Goal: Task Accomplishment & Management: Manage account settings

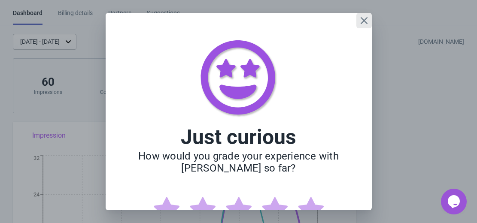
click at [365, 20] on icon "Close" at bounding box center [364, 20] width 9 height 9
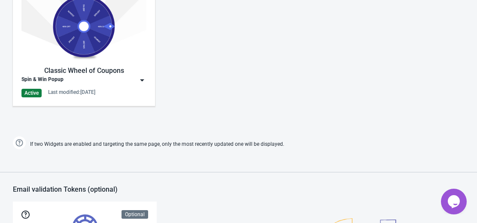
scroll to position [456, 0]
click at [64, 70] on div "Classic Wheel of Coupons" at bounding box center [83, 71] width 125 height 10
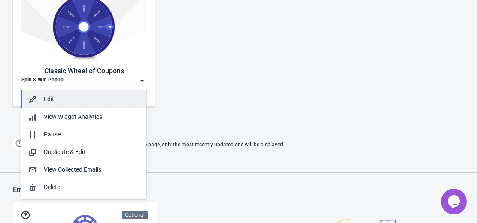
click at [58, 100] on div "Edit" at bounding box center [92, 99] width 96 height 9
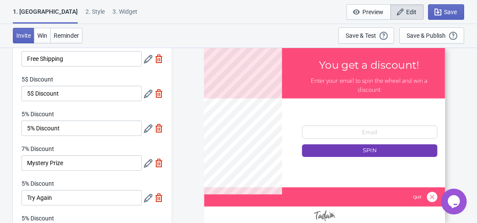
scroll to position [52, 0]
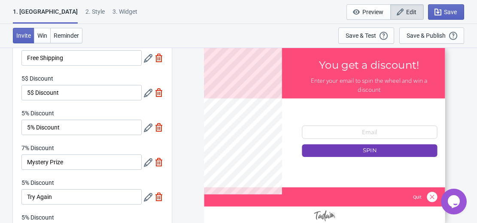
click at [159, 95] on img at bounding box center [159, 92] width 9 height 9
type input "20"
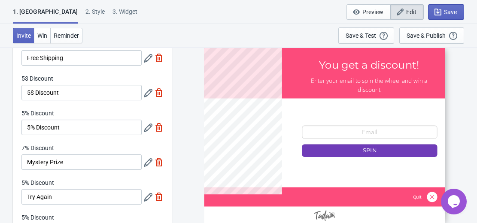
type input "20"
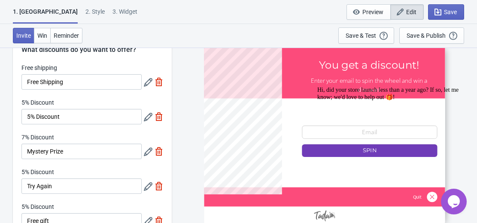
scroll to position [27, 0]
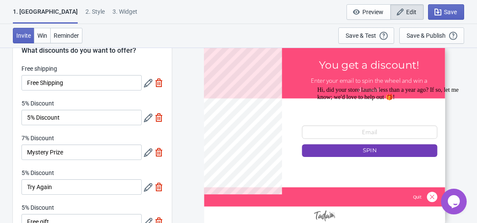
click at [158, 118] on img at bounding box center [159, 117] width 9 height 9
type input "25"
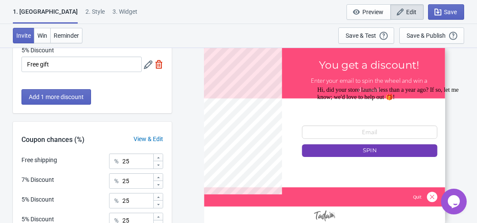
scroll to position [151, 0]
click at [63, 93] on span "Add 1 more discount" at bounding box center [56, 96] width 55 height 7
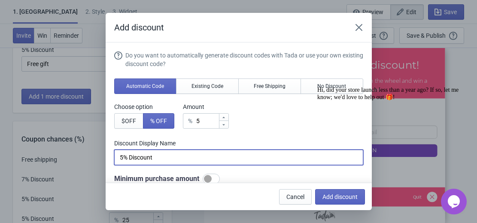
click at [156, 156] on input "5% Discount" at bounding box center [238, 157] width 249 height 15
click at [123, 157] on input "5% Discount" at bounding box center [238, 157] width 249 height 15
type input "15% Discount"
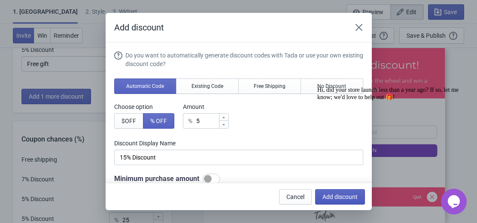
click at [344, 193] on button "Add discount" at bounding box center [340, 196] width 50 height 15
type input "20"
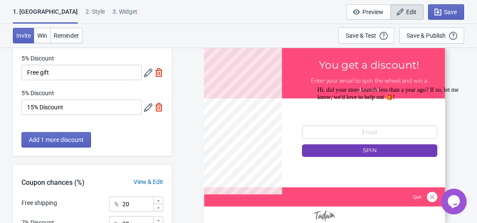
scroll to position [143, 0]
click at [76, 139] on span "Add 1 more discount" at bounding box center [56, 139] width 55 height 7
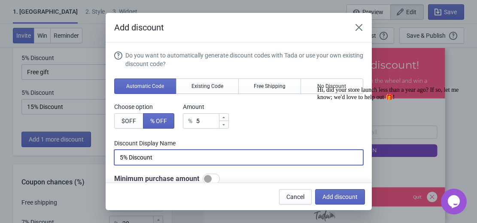
click at [123, 156] on input "5% Discount" at bounding box center [238, 157] width 249 height 15
type input "20% Discount"
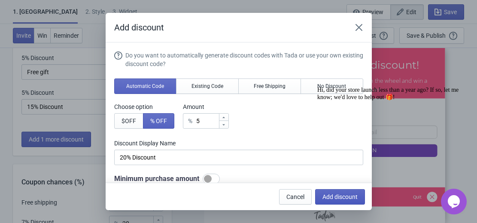
click at [346, 197] on span "Add discount" at bounding box center [339, 197] width 35 height 7
type input "16"
type input "17"
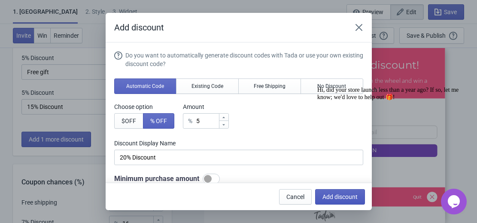
type input "17"
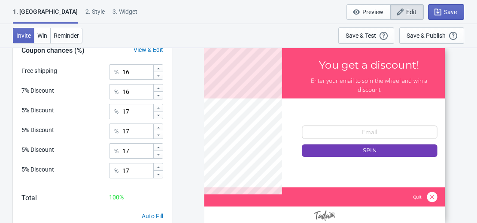
scroll to position [310, 0]
click at [157, 109] on icon at bounding box center [158, 107] width 5 height 5
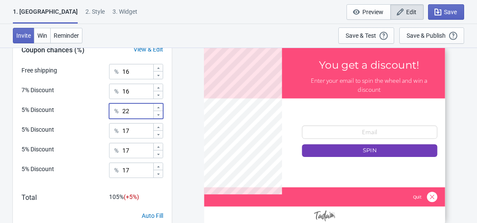
click at [157, 109] on icon at bounding box center [158, 107] width 5 height 5
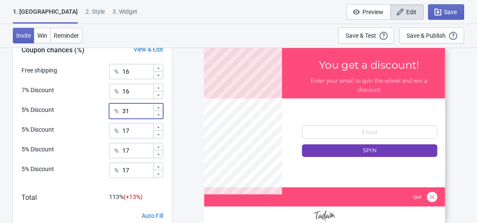
click at [157, 109] on icon at bounding box center [158, 107] width 5 height 5
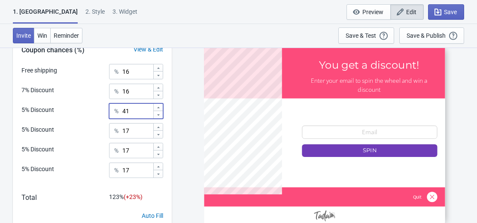
click at [157, 109] on icon at bounding box center [158, 107] width 5 height 5
click at [157, 113] on icon at bounding box center [158, 114] width 5 height 5
type input "40"
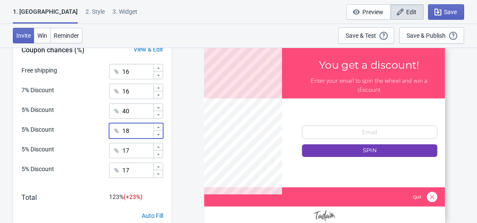
click at [160, 125] on icon at bounding box center [158, 127] width 5 height 5
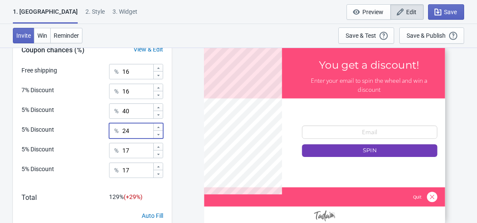
click at [160, 125] on icon at bounding box center [158, 127] width 5 height 5
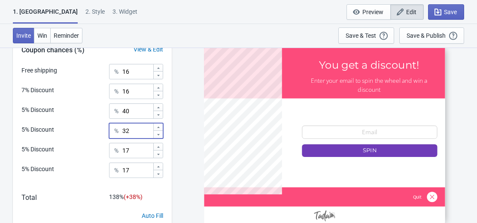
click at [160, 125] on icon at bounding box center [158, 127] width 5 height 5
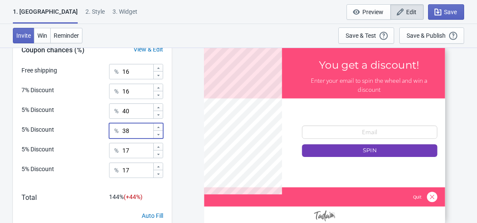
click at [160, 125] on icon at bounding box center [158, 127] width 5 height 5
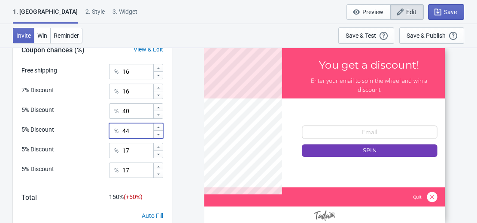
click at [160, 125] on icon at bounding box center [158, 127] width 5 height 5
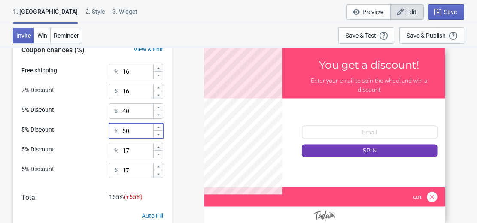
type input "51"
click at [158, 148] on icon at bounding box center [158, 147] width 5 height 5
click at [159, 155] on icon at bounding box center [158, 154] width 5 height 5
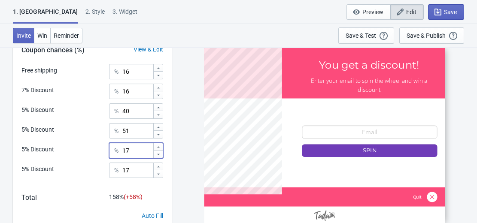
click at [159, 155] on icon at bounding box center [158, 154] width 5 height 5
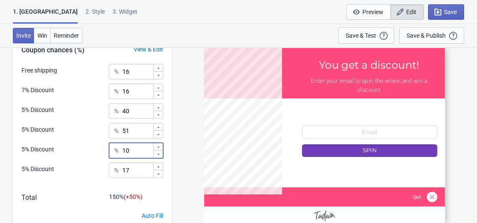
click at [159, 155] on icon at bounding box center [158, 154] width 5 height 5
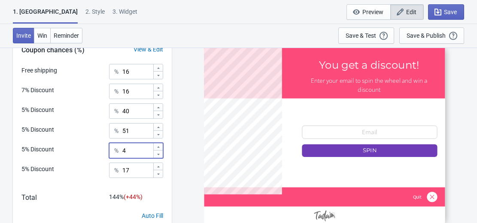
click at [159, 155] on icon at bounding box center [158, 154] width 5 height 5
type input "1"
click at [159, 155] on icon at bounding box center [158, 154] width 5 height 5
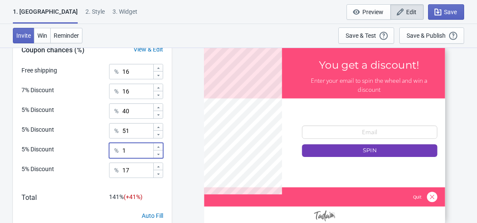
click at [159, 155] on icon at bounding box center [158, 154] width 5 height 5
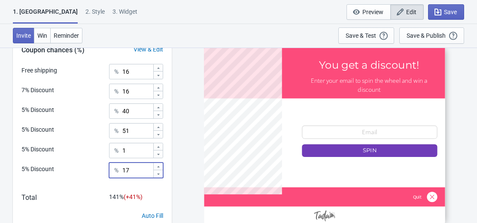
click at [159, 172] on icon at bounding box center [158, 174] width 5 height 5
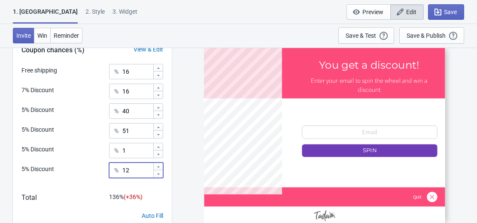
click at [159, 172] on icon at bounding box center [158, 174] width 5 height 5
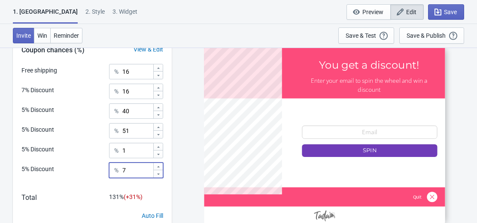
click at [159, 172] on icon at bounding box center [158, 174] width 5 height 5
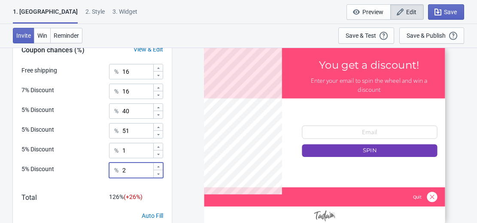
type input "1"
click at [159, 172] on icon at bounding box center [158, 174] width 5 height 5
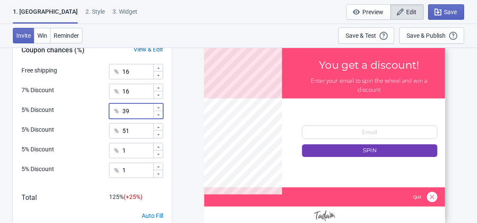
click at [158, 114] on icon at bounding box center [158, 114] width 5 height 5
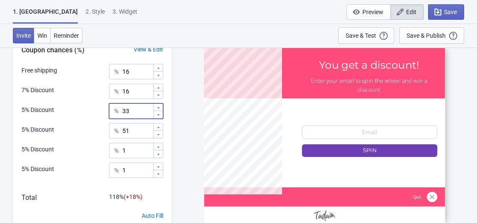
click at [158, 114] on icon at bounding box center [158, 114] width 5 height 5
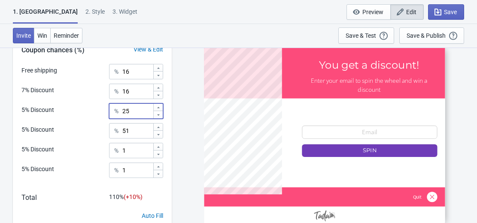
click at [158, 114] on icon at bounding box center [158, 114] width 5 height 5
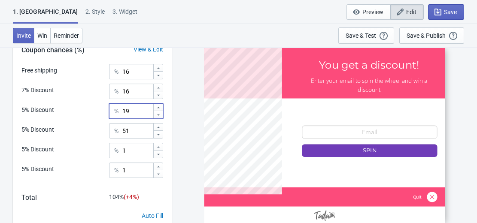
click at [158, 114] on icon at bounding box center [158, 114] width 5 height 5
click at [158, 115] on icon at bounding box center [158, 114] width 3 height 1
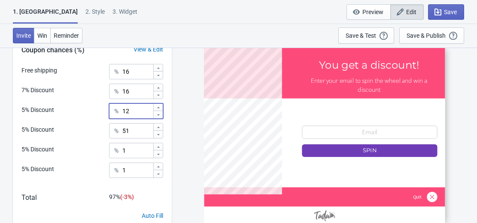
click at [158, 115] on icon at bounding box center [158, 114] width 3 height 1
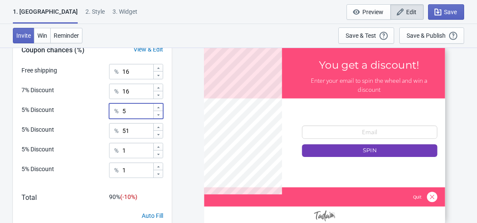
click at [157, 108] on icon at bounding box center [158, 107] width 5 height 5
type input "9"
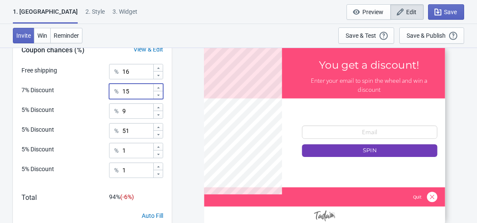
click at [158, 97] on icon at bounding box center [158, 95] width 5 height 5
type input "10"
click at [158, 77] on icon at bounding box center [158, 75] width 5 height 5
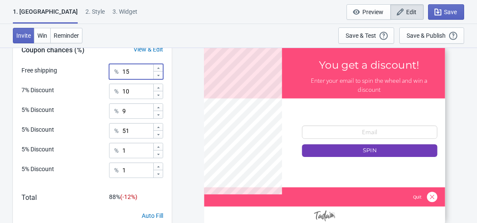
type input "14"
click at [158, 108] on icon at bounding box center [158, 107] width 3 height 1
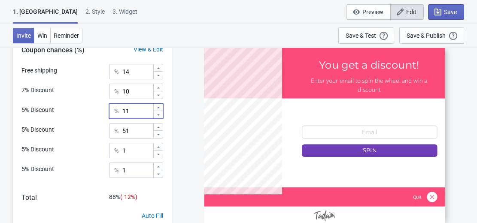
click at [158, 108] on icon at bounding box center [158, 107] width 3 height 1
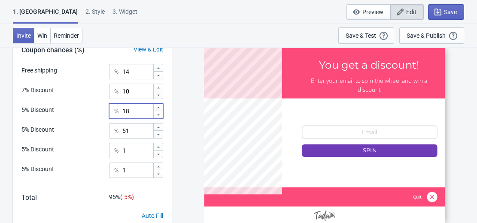
click at [158, 108] on icon at bounding box center [158, 107] width 3 height 1
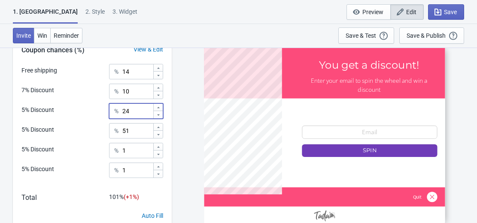
click at [158, 108] on icon at bounding box center [158, 107] width 3 height 1
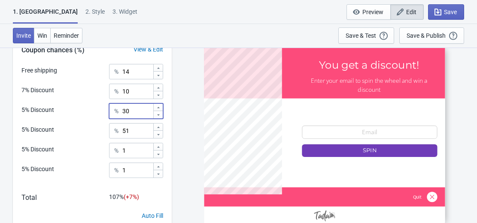
click at [158, 108] on icon at bounding box center [158, 107] width 3 height 1
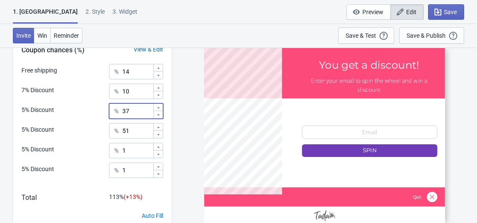
click at [158, 108] on icon at bounding box center [158, 107] width 3 height 1
click at [159, 115] on icon at bounding box center [158, 114] width 5 height 5
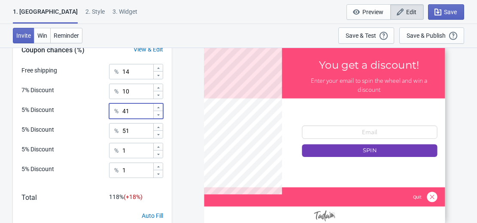
type input "40"
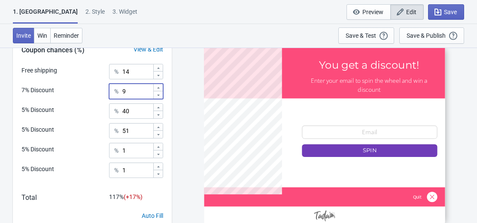
click at [159, 95] on icon at bounding box center [158, 94] width 3 height 1
type input "2"
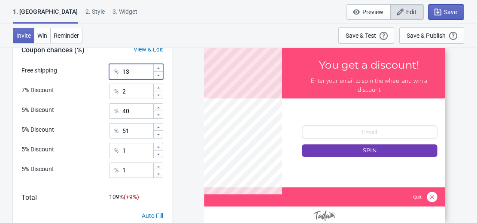
click at [159, 73] on icon at bounding box center [158, 75] width 5 height 5
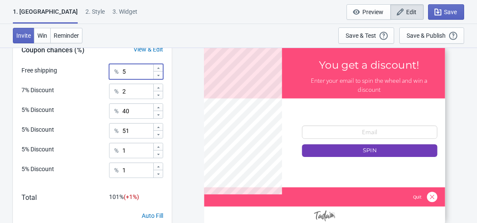
type input "4"
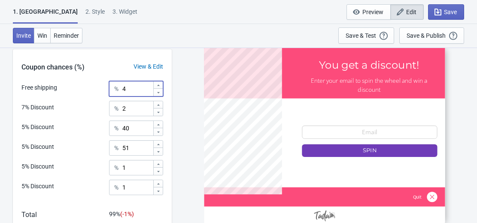
scroll to position [293, 0]
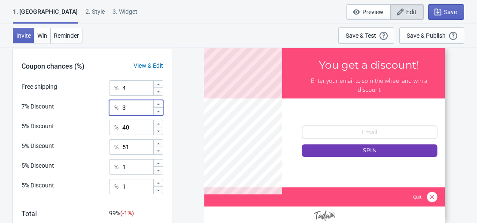
click at [159, 102] on icon at bounding box center [158, 104] width 5 height 5
click at [159, 109] on icon at bounding box center [158, 111] width 5 height 5
type input "2"
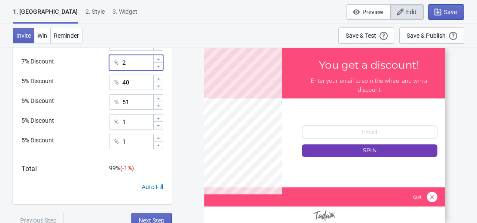
scroll to position [343, 0]
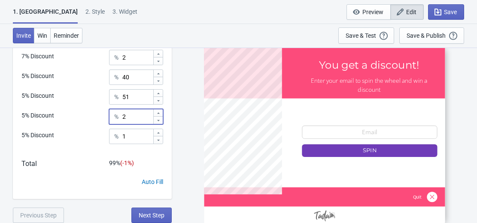
click at [158, 111] on icon at bounding box center [158, 113] width 5 height 5
click at [159, 119] on icon at bounding box center [158, 120] width 5 height 5
type input "1"
click at [158, 92] on icon at bounding box center [158, 93] width 5 height 5
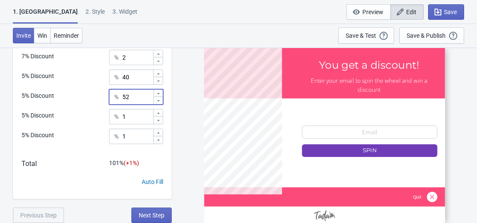
click at [159, 99] on icon at bounding box center [158, 100] width 5 height 5
type input "51"
click at [158, 73] on icon at bounding box center [158, 73] width 5 height 5
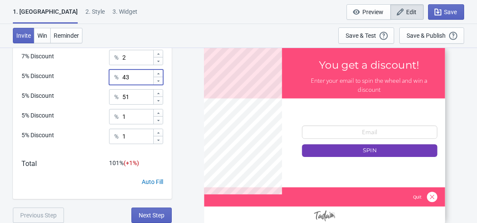
click at [158, 73] on icon at bounding box center [158, 73] width 5 height 5
click at [158, 81] on icon at bounding box center [158, 80] width 3 height 1
click at [158, 79] on icon at bounding box center [158, 81] width 5 height 5
type input "40"
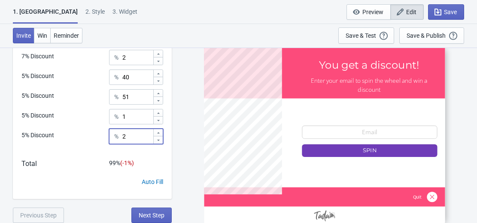
click at [158, 131] on icon at bounding box center [158, 133] width 5 height 5
type input "3"
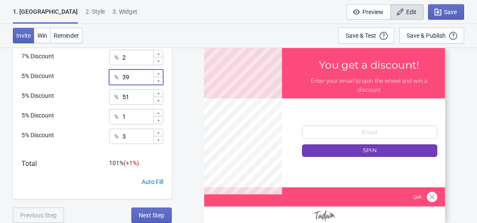
click at [159, 79] on icon at bounding box center [158, 81] width 5 height 5
type input "38"
click at [157, 131] on icon at bounding box center [158, 133] width 5 height 5
type input "5"
click at [158, 82] on icon at bounding box center [158, 81] width 5 height 5
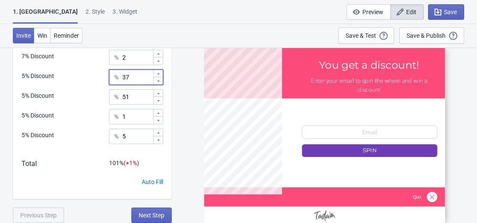
type input "36"
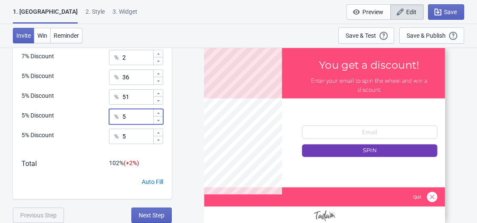
click at [158, 113] on icon at bounding box center [158, 113] width 5 height 5
click at [158, 121] on icon at bounding box center [158, 120] width 5 height 5
type input "2"
click at [415, 33] on div "Save & Publish" at bounding box center [426, 35] width 39 height 7
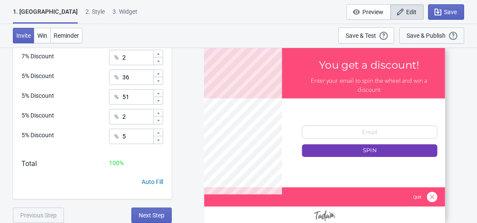
click at [415, 33] on div "Save & Publish" at bounding box center [426, 35] width 39 height 7
click at [447, 28] on button "Save & Publish This option will save your Widget so that it will be visible to …" at bounding box center [431, 35] width 65 height 16
click at [441, 33] on div "Save & Publish" at bounding box center [426, 35] width 39 height 7
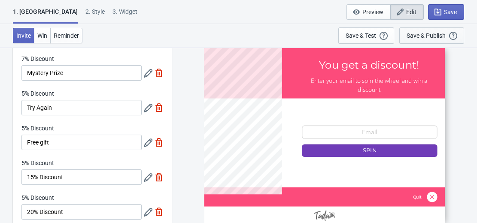
scroll to position [0, 0]
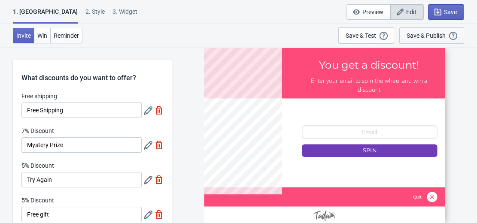
click at [436, 33] on div "Save & Publish" at bounding box center [426, 35] width 39 height 7
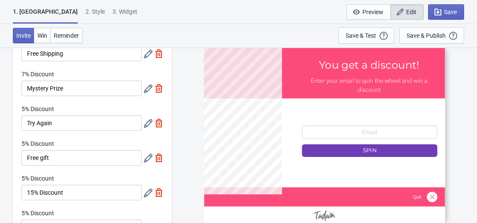
scroll to position [58, 0]
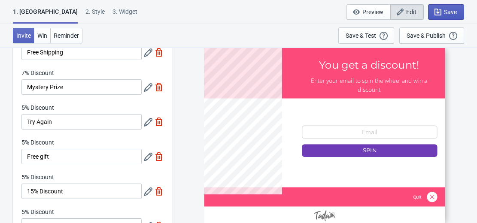
click at [445, 7] on button "Save" at bounding box center [446, 11] width 36 height 15
click at [438, 37] on div "Save & Publish" at bounding box center [426, 35] width 39 height 7
click at [425, 33] on div "Save & Publish" at bounding box center [426, 35] width 39 height 7
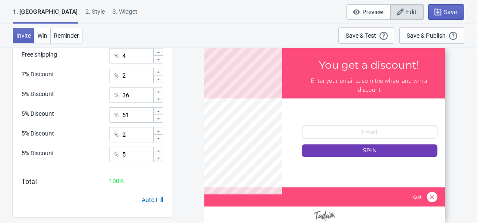
scroll to position [343, 0]
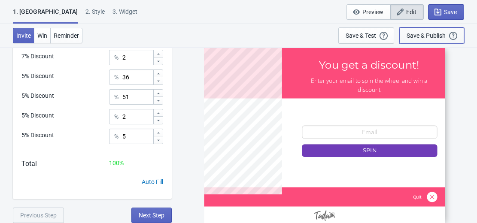
click at [422, 30] on button "Save & Publish This option will save your Widget so that it will be visible to …" at bounding box center [431, 35] width 65 height 16
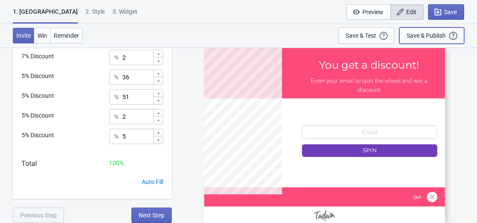
click at [422, 30] on button "Save & Publish This option will save your Widget so that it will be visible to …" at bounding box center [431, 35] width 65 height 16
click at [425, 36] on div "Save & Publish" at bounding box center [426, 35] width 39 height 7
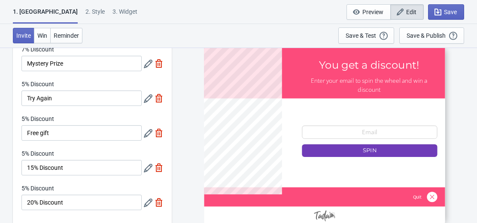
scroll to position [0, 0]
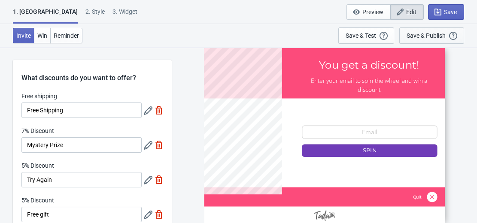
click at [431, 32] on div "Save & Publish" at bounding box center [426, 35] width 39 height 7
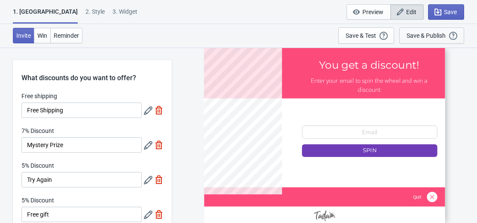
click at [431, 32] on div "Save & Publish" at bounding box center [426, 35] width 39 height 7
click at [449, 29] on button "Save & Publish This option will save your Widget so that it will be visible to …" at bounding box center [431, 35] width 65 height 16
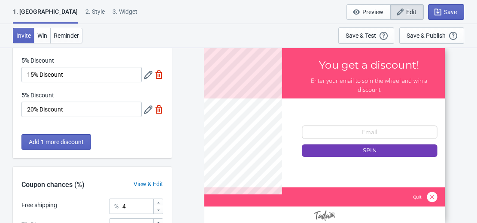
scroll to position [178, 0]
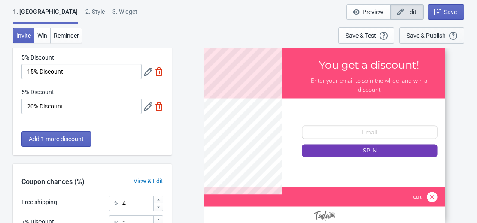
click at [436, 33] on div "Save & Publish" at bounding box center [426, 35] width 39 height 7
click at [372, 35] on div "Save & Test" at bounding box center [361, 35] width 30 height 7
click at [427, 31] on div "Save & Publish This option will save your Widget so that it will be visible to …" at bounding box center [432, 35] width 50 height 9
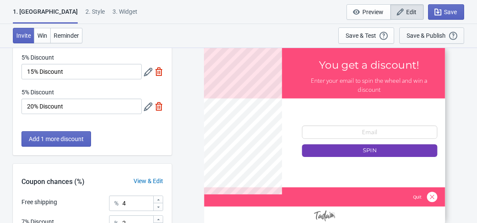
click at [427, 31] on div "Save & Publish This option will save your Widget so that it will be visible to …" at bounding box center [432, 35] width 50 height 9
click at [443, 12] on span "Save" at bounding box center [445, 12] width 21 height 9
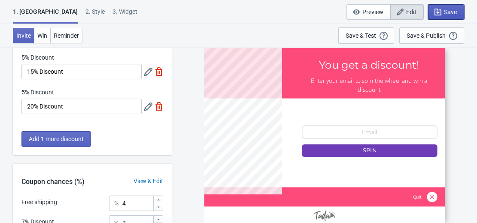
click at [441, 6] on button "Save" at bounding box center [446, 11] width 36 height 15
click at [309, 2] on div "1. Coupon 2 . Style 3. Widget 1. Coupon 2 . Style 3. Widget Save and Exit Previ…" at bounding box center [238, 12] width 477 height 24
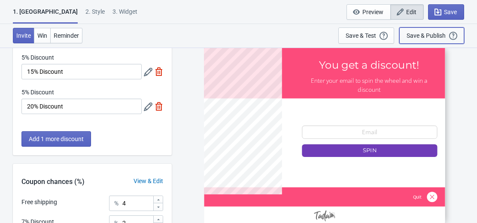
click at [413, 34] on div "Save & Publish" at bounding box center [426, 35] width 39 height 7
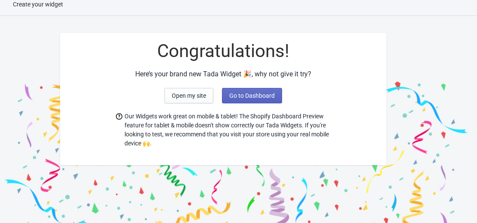
scroll to position [27, 0]
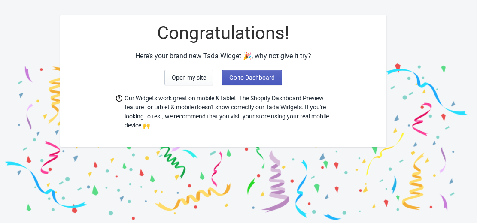
click at [260, 76] on span "Go to Dashboard" at bounding box center [252, 77] width 46 height 7
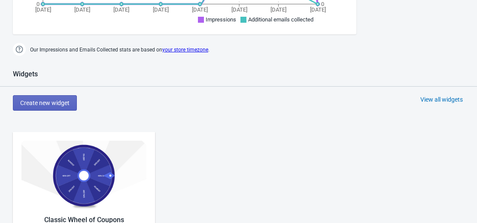
scroll to position [306, 0]
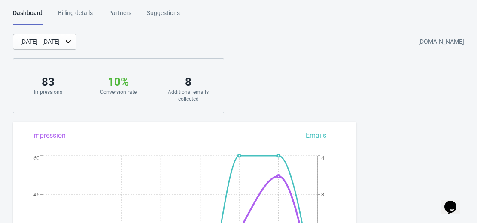
click at [240, 100] on div "Oct 2, 2025 - Oct 9, 2025 e0bd62-2.myshopify.com 83 Impressions 10 % Your Tada …" at bounding box center [238, 73] width 477 height 79
click at [357, 42] on div "Oct 2, 2025 - Oct 9, 2025 e0bd62-2.myshopify.com" at bounding box center [245, 42] width 464 height 16
click at [297, 48] on div "Oct 2, 2025 - Oct 9, 2025 e0bd62-2.myshopify.com" at bounding box center [245, 42] width 464 height 16
drag, startPoint x: 300, startPoint y: 98, endPoint x: 322, endPoint y: 74, distance: 33.1
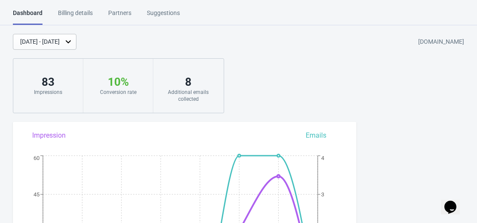
click at [322, 74] on div "Oct 2, 2025 - Oct 9, 2025 e0bd62-2.myshopify.com 83 Impressions 10 % Your Tada …" at bounding box center [238, 73] width 477 height 79
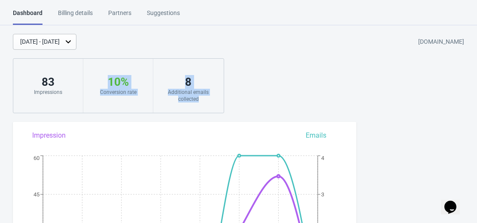
drag, startPoint x: 322, startPoint y: 74, endPoint x: 82, endPoint y: 109, distance: 243.4
click at [82, 109] on div "Oct 2, 2025 - Oct 9, 2025 e0bd62-2.myshopify.com 83 Impressions 10 % Your Tada …" at bounding box center [238, 73] width 477 height 79
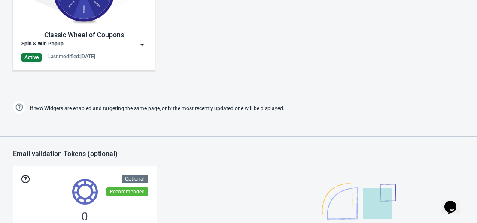
scroll to position [490, 0]
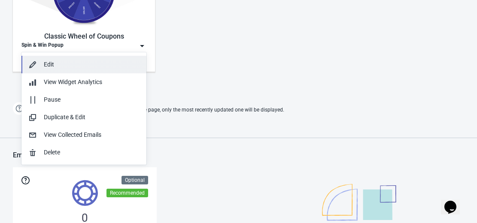
click at [45, 61] on div "Edit" at bounding box center [92, 64] width 96 height 9
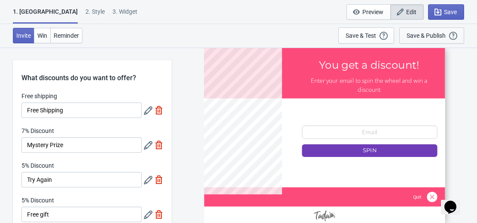
click at [430, 37] on div "Save & Publish" at bounding box center [426, 35] width 39 height 7
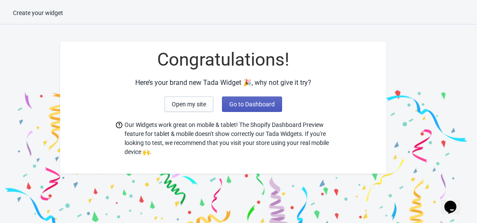
click at [246, 104] on span "Go to Dashboard" at bounding box center [252, 104] width 46 height 7
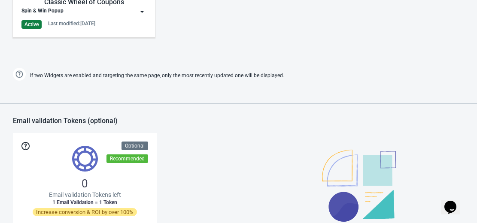
scroll to position [525, 0]
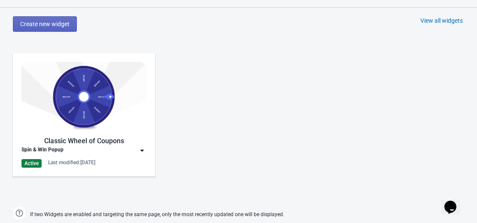
scroll to position [386, 0]
click at [49, 104] on img at bounding box center [83, 96] width 125 height 70
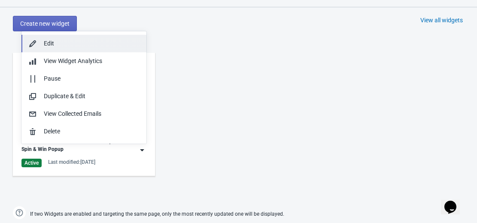
click at [65, 43] on div "Edit" at bounding box center [92, 43] width 96 height 9
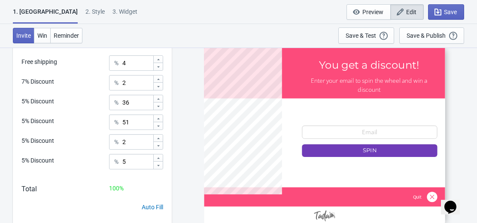
scroll to position [317, 0]
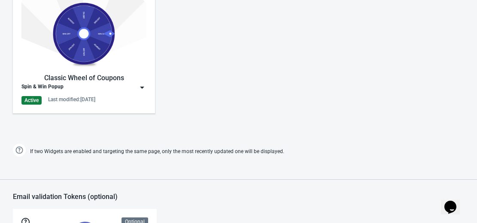
scroll to position [448, 0]
click at [60, 78] on div "Classic Wheel of Coupons" at bounding box center [83, 78] width 125 height 10
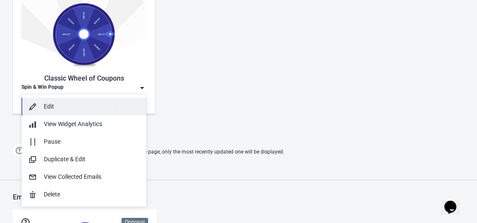
click at [48, 107] on div "Edit" at bounding box center [92, 106] width 96 height 9
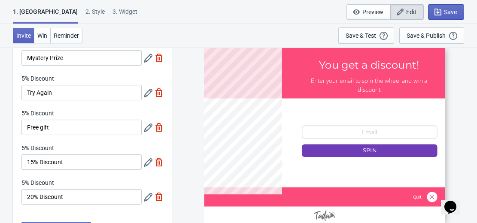
scroll to position [59, 0]
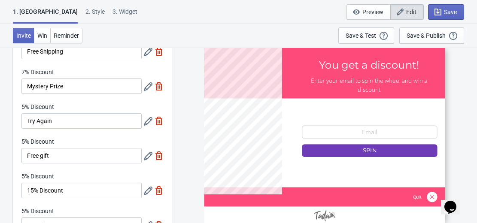
click at [146, 121] on icon at bounding box center [148, 121] width 9 height 9
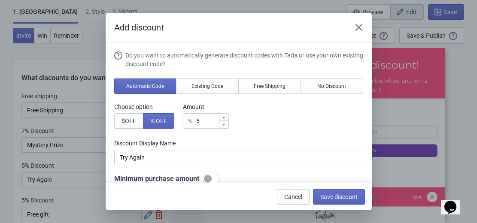
scroll to position [0, 0]
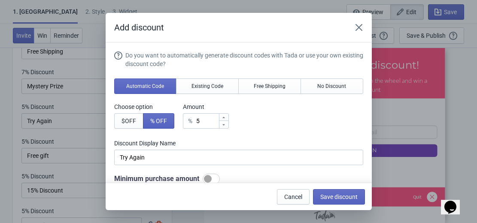
click at [6, 146] on div "Add discount Do you want to automatically generate discount codes with Tada or …" at bounding box center [238, 111] width 477 height 197
click at [349, 192] on button "Save discount" at bounding box center [339, 196] width 52 height 15
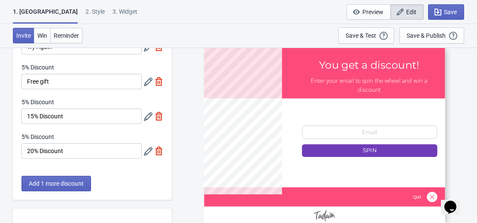
scroll to position [136, 0]
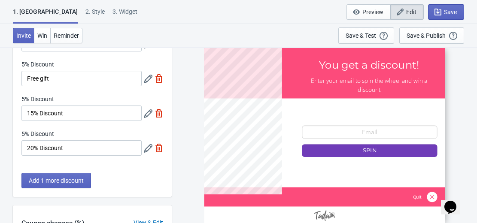
click at [146, 150] on icon at bounding box center [148, 148] width 9 height 9
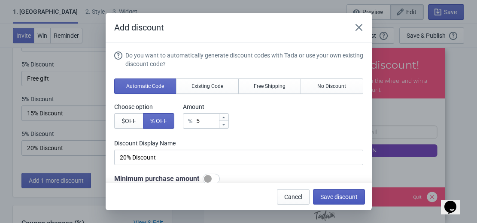
click at [340, 195] on span "Save discount" at bounding box center [338, 197] width 37 height 7
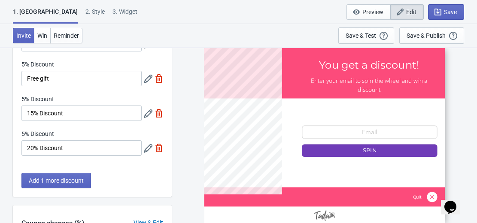
click at [146, 113] on icon at bounding box center [148, 113] width 9 height 9
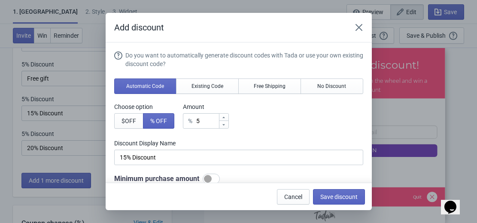
scroll to position [0, 0]
click at [328, 197] on span "Save discount" at bounding box center [338, 197] width 37 height 7
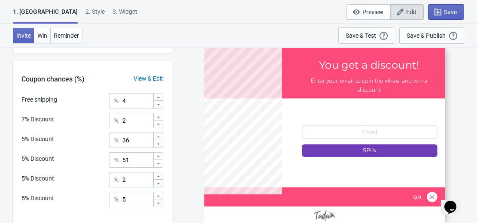
scroll to position [279, 0]
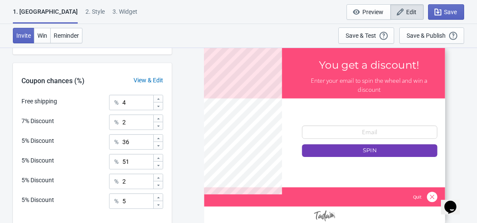
click at [149, 79] on div "View & Edit" at bounding box center [148, 80] width 47 height 9
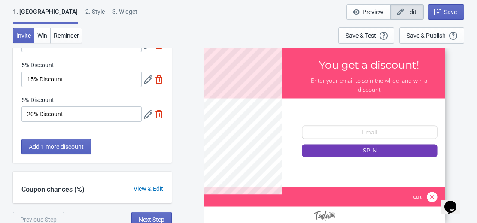
scroll to position [174, 0]
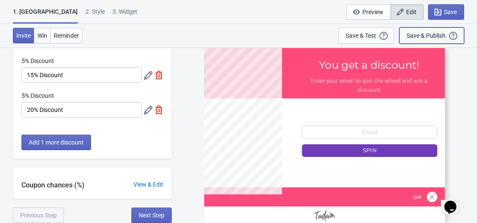
click at [443, 37] on div "Save & Publish" at bounding box center [426, 35] width 39 height 7
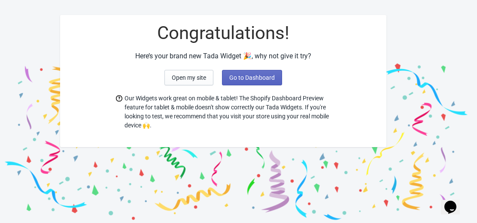
scroll to position [27, 0]
click at [258, 81] on span "Go to Dashboard" at bounding box center [252, 77] width 46 height 7
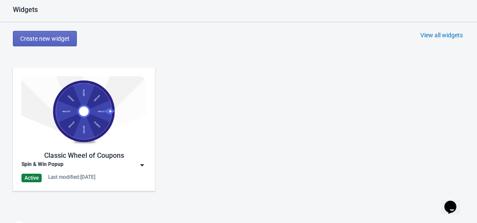
scroll to position [374, 0]
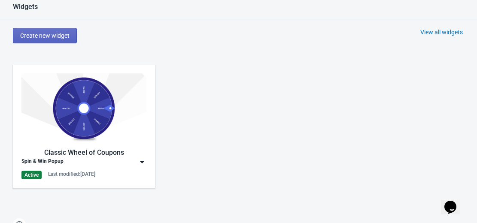
click at [118, 123] on img at bounding box center [83, 108] width 125 height 70
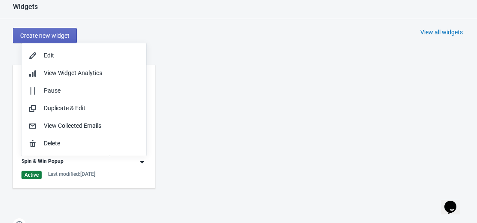
click at [170, 128] on div "Classic Wheel of Coupons Spin & Win Popup Active Last modified: 9.10.2025" at bounding box center [238, 133] width 477 height 155
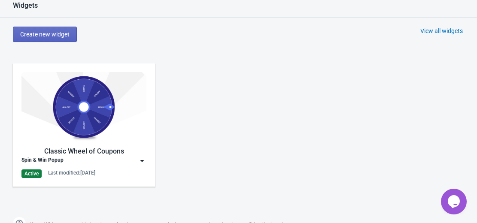
scroll to position [375, 0]
click at [70, 142] on img at bounding box center [83, 108] width 125 height 70
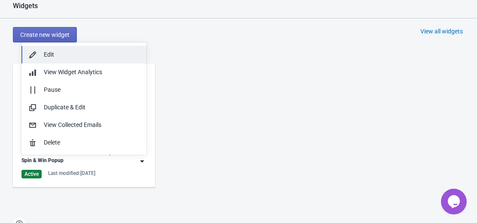
click at [69, 50] on button "Edit" at bounding box center [83, 55] width 125 height 18
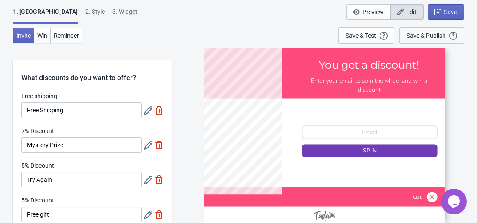
click at [413, 38] on div "Save & Publish" at bounding box center [426, 35] width 39 height 7
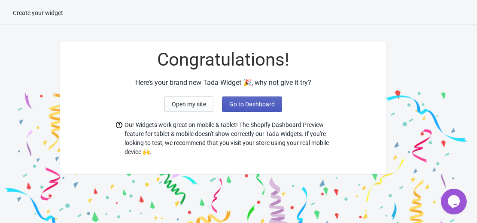
click at [255, 103] on span "Go to Dashboard" at bounding box center [252, 104] width 46 height 7
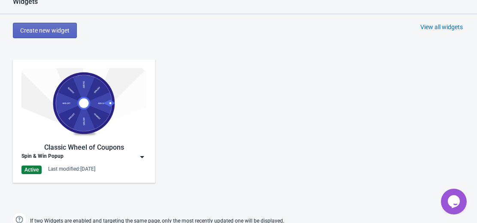
scroll to position [378, 0]
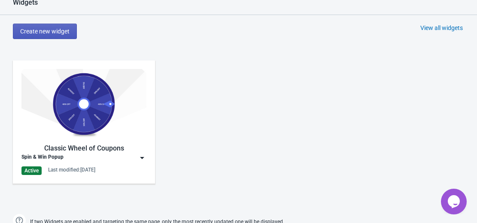
click at [49, 31] on span "Create new widget" at bounding box center [44, 31] width 49 height 7
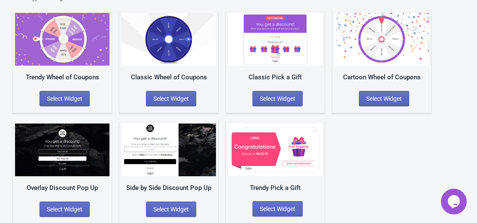
click at [166, 33] on img at bounding box center [168, 39] width 94 height 53
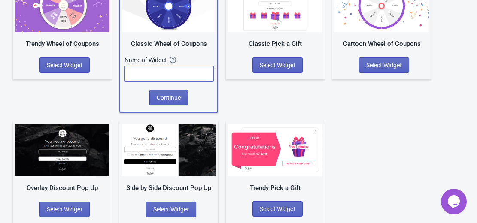
click at [173, 71] on input "text" at bounding box center [169, 73] width 89 height 15
type input "Welcome Spin Wheel"
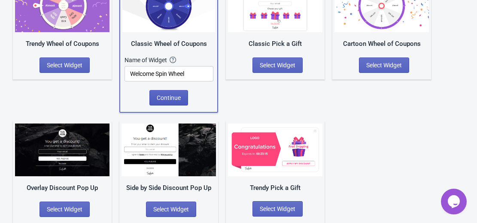
click at [164, 93] on button "Continue" at bounding box center [168, 97] width 39 height 15
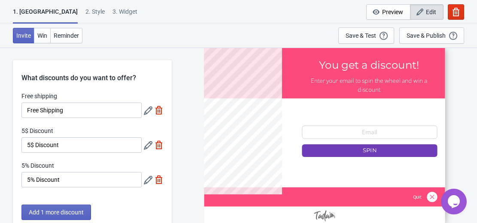
click at [158, 144] on img at bounding box center [159, 145] width 9 height 9
type input "50"
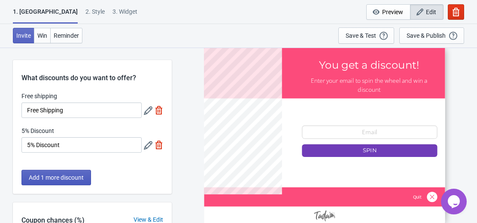
click at [78, 176] on span "Add 1 more discount" at bounding box center [56, 177] width 55 height 7
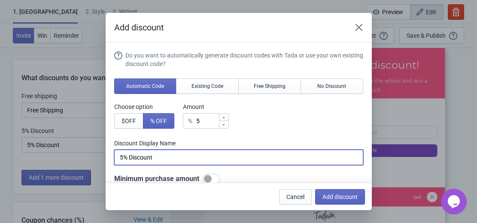
drag, startPoint x: 183, startPoint y: 159, endPoint x: 172, endPoint y: 159, distance: 11.6
click at [172, 159] on input "5% Discount" at bounding box center [238, 157] width 249 height 15
click at [123, 157] on input "5% Discount" at bounding box center [238, 157] width 249 height 15
type input "15% Discount"
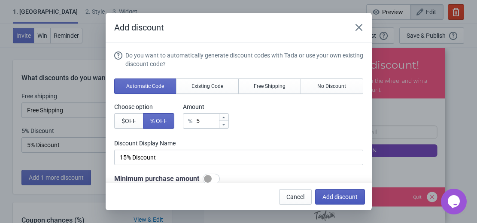
click at [332, 194] on span "Add discount" at bounding box center [339, 197] width 35 height 7
type input "33"
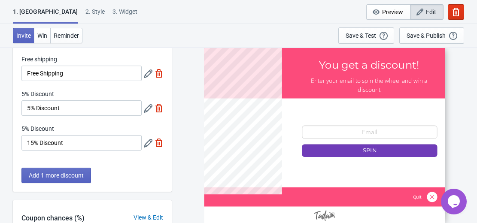
scroll to position [37, 0]
click at [81, 179] on button "Add 1 more discount" at bounding box center [56, 174] width 70 height 15
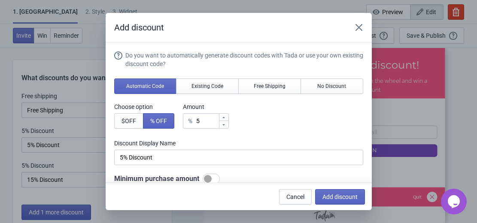
scroll to position [0, 0]
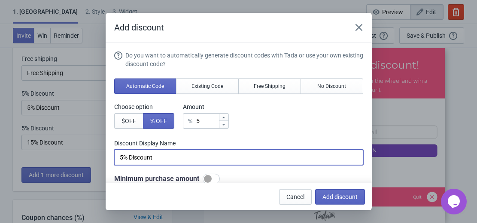
click at [121, 158] on input "5% Discount" at bounding box center [238, 157] width 249 height 15
click at [122, 156] on input "5% Discount" at bounding box center [238, 157] width 249 height 15
type input "20% Discount"
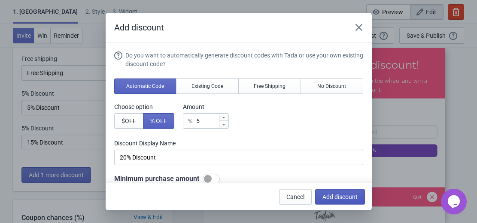
click at [338, 197] on span "Add discount" at bounding box center [339, 197] width 35 height 7
type input "25"
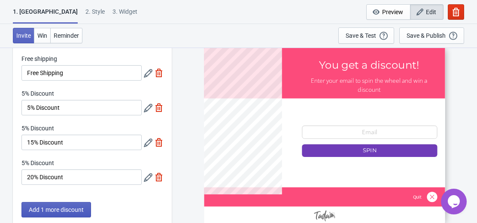
click at [69, 215] on button "Add 1 more discount" at bounding box center [56, 209] width 70 height 15
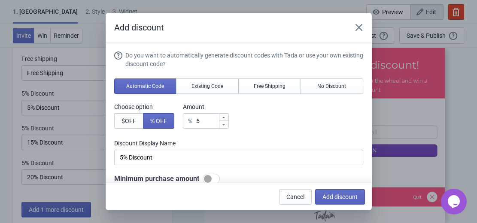
scroll to position [0, 0]
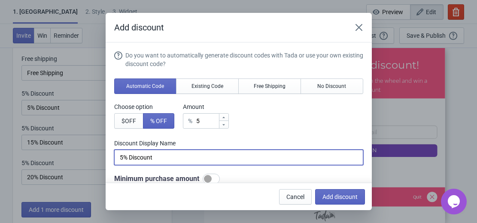
click at [161, 157] on input "5% Discount" at bounding box center [238, 157] width 249 height 15
type input "5"
type input "t"
type input "Try Again"
click at [332, 194] on span "Add discount" at bounding box center [339, 197] width 35 height 7
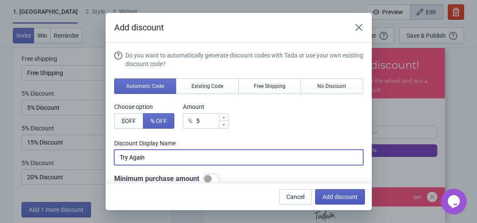
type input "20"
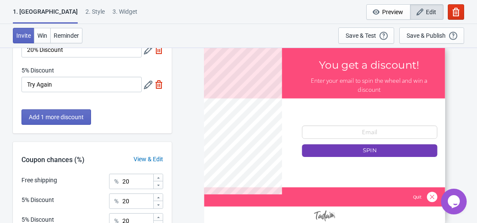
scroll to position [187, 0]
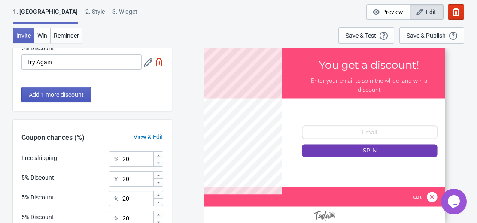
click at [65, 94] on span "Add 1 more discount" at bounding box center [56, 94] width 55 height 7
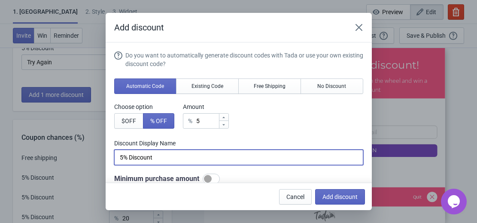
click at [174, 158] on input "5% Discount" at bounding box center [238, 157] width 249 height 15
type input "5"
type input "Mystery Prize"
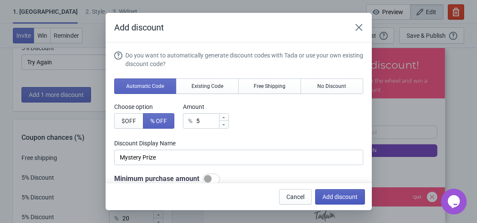
click at [342, 194] on span "Add discount" at bounding box center [339, 197] width 35 height 7
type input "16"
type input "17"
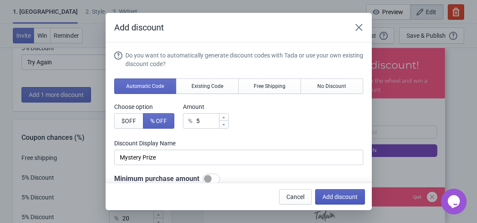
type input "17"
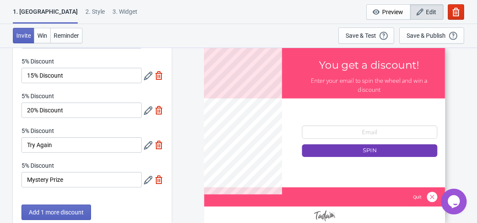
scroll to position [105, 0]
click at [60, 206] on button "Add 1 more discount" at bounding box center [56, 211] width 70 height 15
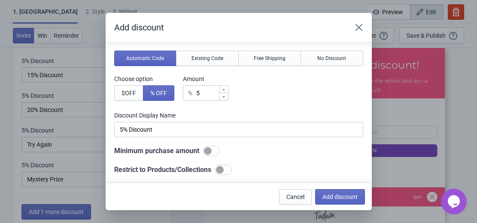
scroll to position [26, 0]
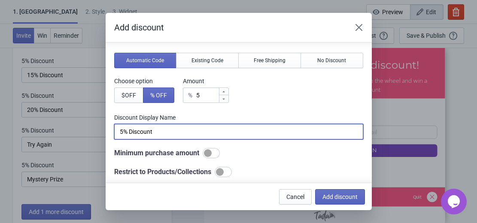
click at [158, 138] on input "5% Discount" at bounding box center [238, 131] width 249 height 15
type input "5"
type input "Free Gift"
click at [346, 198] on span "Add discount" at bounding box center [339, 197] width 35 height 7
type input "14"
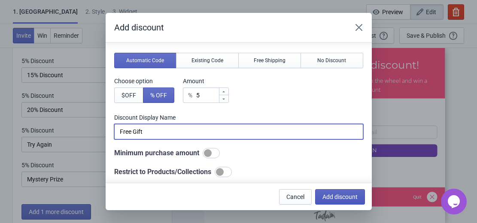
type input "14"
type input "15"
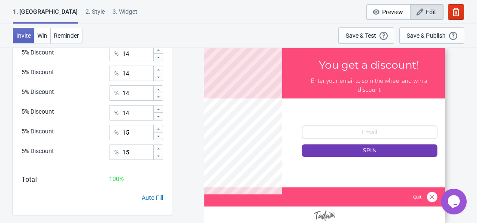
scroll to position [381, 0]
click at [157, 110] on icon at bounding box center [158, 110] width 5 height 5
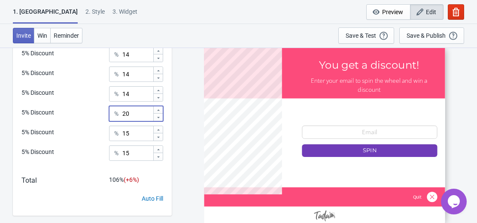
click at [157, 110] on icon at bounding box center [158, 110] width 5 height 5
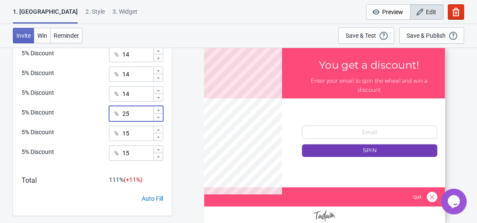
click at [157, 110] on icon at bounding box center [158, 110] width 5 height 5
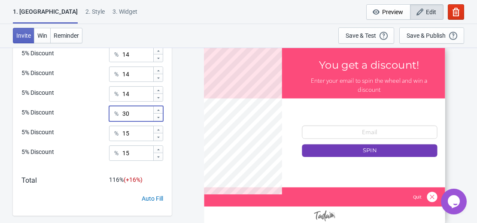
click at [157, 110] on icon at bounding box center [158, 110] width 5 height 5
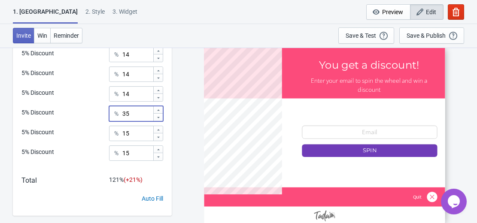
click at [157, 110] on icon at bounding box center [158, 110] width 5 height 5
type input "41"
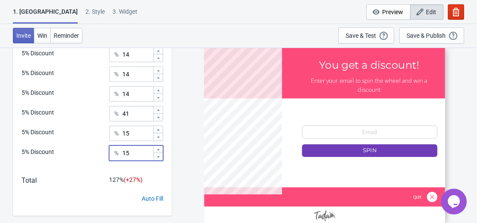
click at [157, 151] on icon at bounding box center [158, 149] width 5 height 5
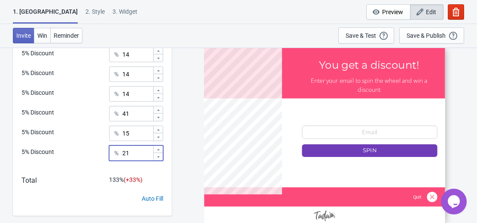
click at [157, 151] on icon at bounding box center [158, 149] width 5 height 5
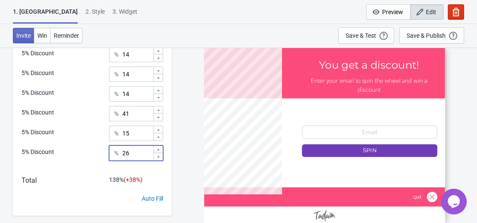
click at [157, 151] on icon at bounding box center [158, 149] width 5 height 5
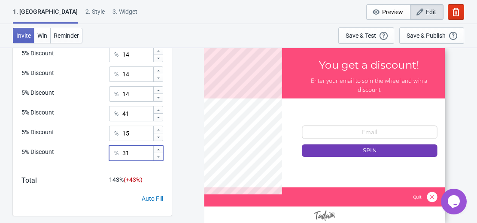
click at [157, 151] on icon at bounding box center [158, 149] width 5 height 5
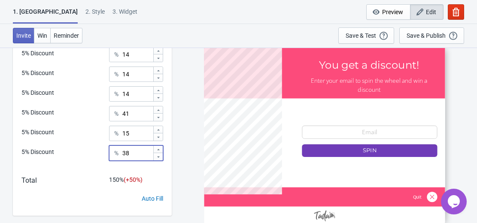
click at [157, 151] on icon at bounding box center [158, 149] width 5 height 5
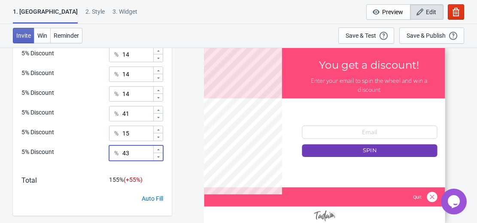
click at [157, 151] on icon at bounding box center [158, 149] width 5 height 5
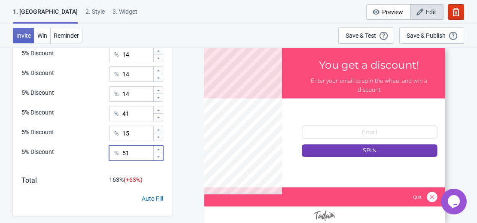
click at [157, 157] on icon at bounding box center [158, 157] width 5 height 5
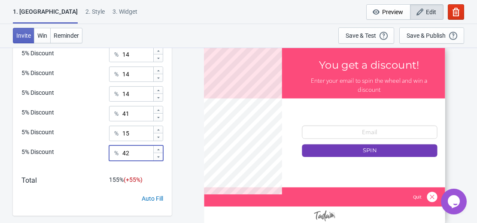
type input "41"
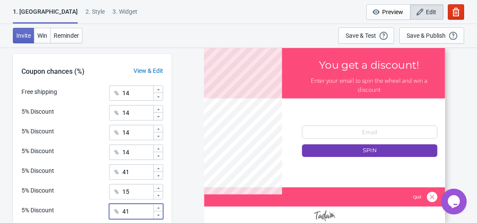
scroll to position [322, 0]
click at [158, 100] on icon at bounding box center [158, 97] width 5 height 5
click at [160, 95] on icon at bounding box center [158, 97] width 5 height 5
type input "10"
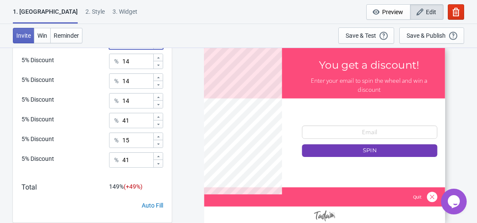
scroll to position [374, 0]
click at [157, 143] on icon at bounding box center [158, 144] width 5 height 5
type input "9"
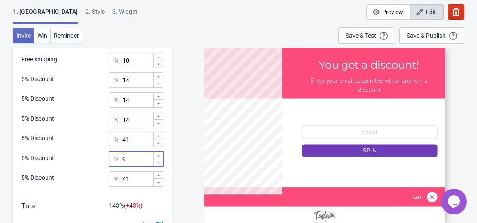
scroll to position [355, 0]
click at [158, 125] on icon at bounding box center [158, 123] width 5 height 5
type input "12"
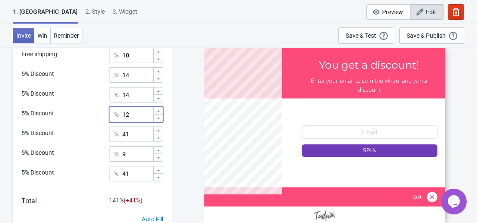
scroll to position [359, 0]
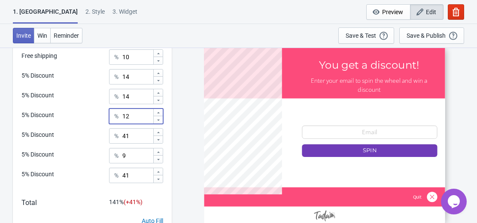
click at [158, 100] on icon at bounding box center [158, 100] width 5 height 5
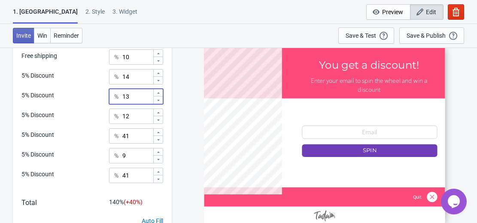
click at [158, 100] on icon at bounding box center [158, 100] width 5 height 5
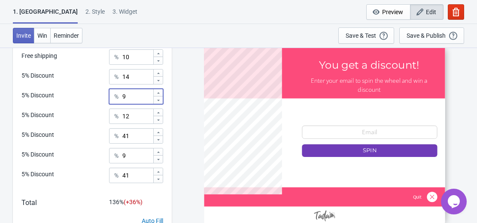
type input "8"
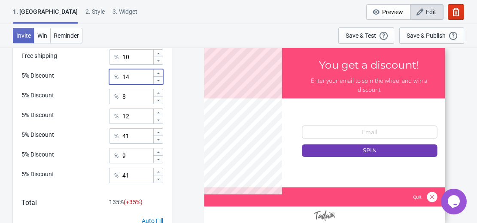
click at [158, 81] on icon at bounding box center [158, 80] width 5 height 5
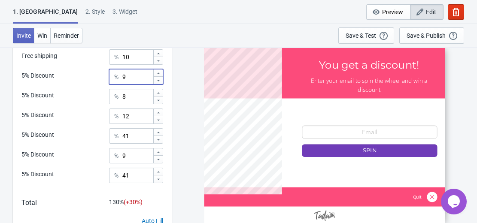
type input "8"
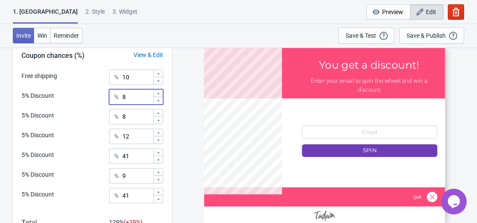
scroll to position [338, 0]
click at [158, 81] on icon at bounding box center [158, 81] width 5 height 5
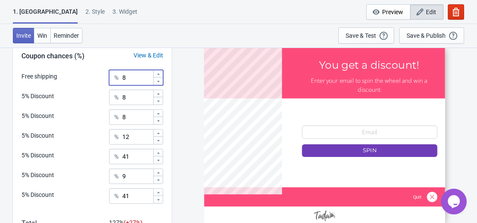
click at [158, 81] on icon at bounding box center [158, 81] width 5 height 5
type input "6"
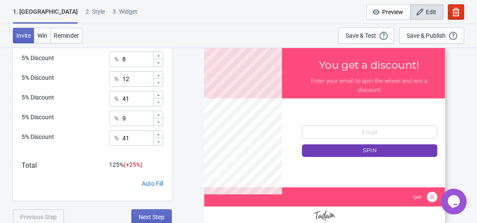
scroll to position [396, 0]
click at [159, 121] on icon at bounding box center [158, 122] width 5 height 5
type input "7"
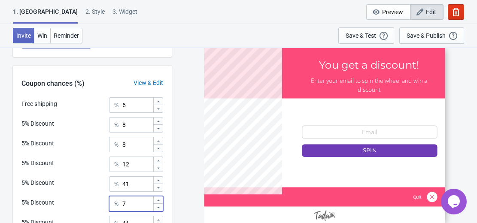
scroll to position [310, 0]
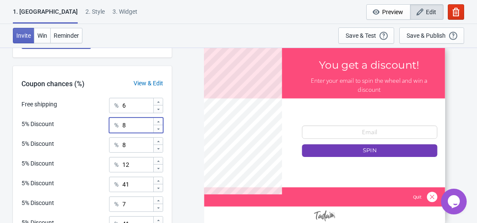
click at [158, 128] on icon at bounding box center [158, 129] width 5 height 5
type input "6"
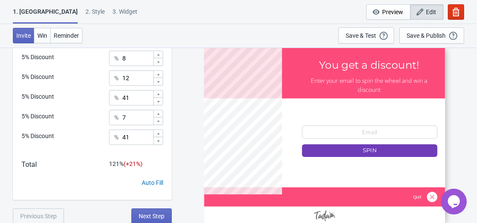
scroll to position [398, 0]
click at [159, 139] on icon at bounding box center [158, 140] width 5 height 5
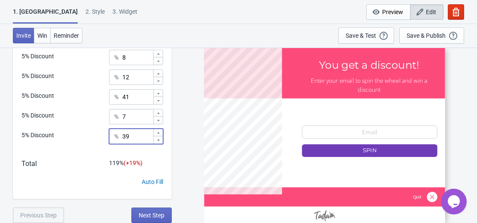
click at [159, 134] on icon at bounding box center [158, 133] width 5 height 5
type input "41"
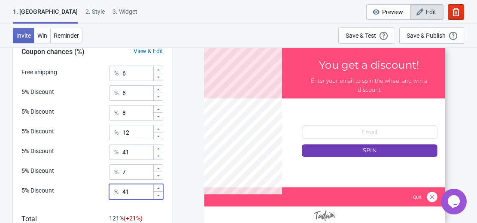
scroll to position [343, 0]
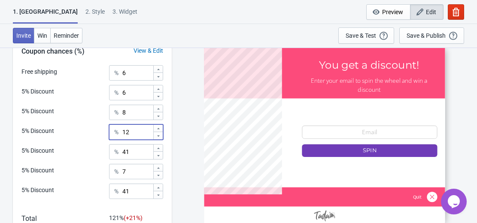
click at [159, 135] on icon at bounding box center [158, 136] width 5 height 5
type input "6"
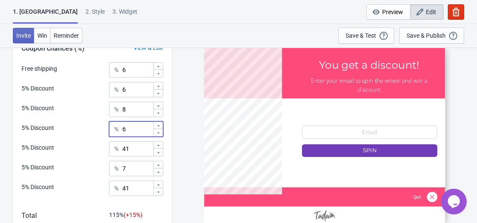
scroll to position [337, 0]
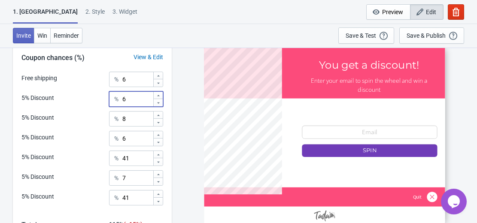
click at [160, 103] on icon at bounding box center [158, 102] width 5 height 5
type input "2"
click at [157, 85] on icon at bounding box center [158, 83] width 5 height 5
type input "4"
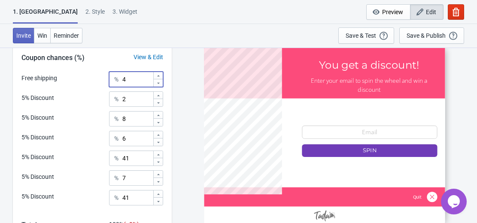
scroll to position [398, 0]
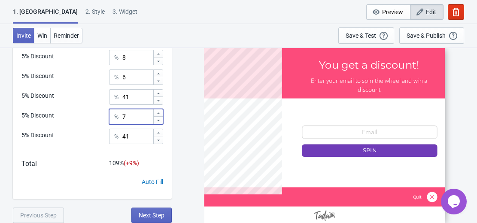
click at [158, 118] on icon at bounding box center [158, 120] width 5 height 5
type input "5"
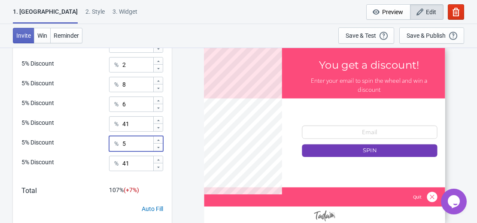
scroll to position [371, 0]
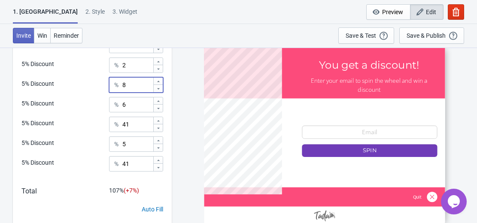
click at [154, 92] on div at bounding box center [157, 89] width 9 height 8
type input "6"
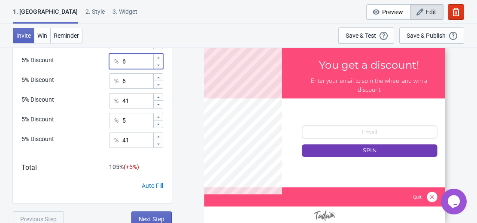
scroll to position [398, 0]
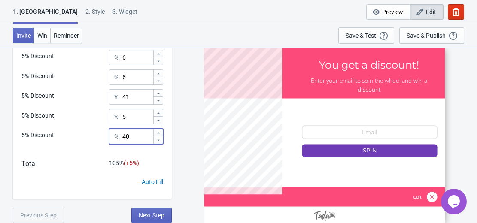
click at [158, 140] on icon at bounding box center [158, 140] width 3 height 1
type input "37"
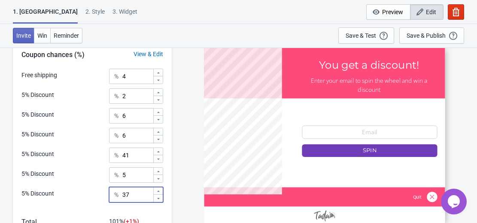
scroll to position [346, 0]
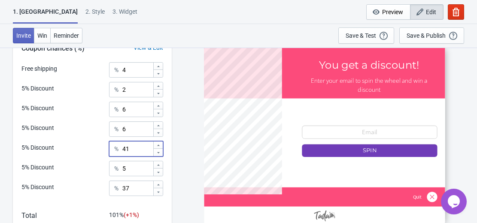
click at [159, 152] on icon at bounding box center [158, 152] width 5 height 5
type input "39"
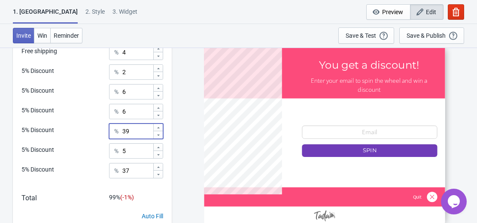
scroll to position [354, 0]
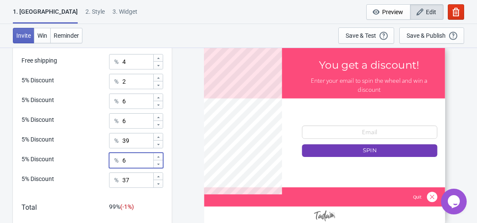
click at [158, 155] on icon at bounding box center [158, 157] width 5 height 5
type input "7"
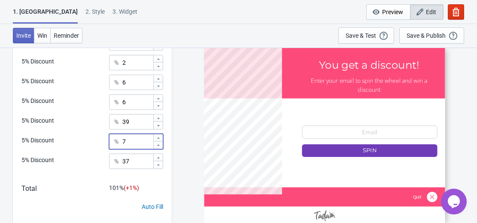
scroll to position [363, 0]
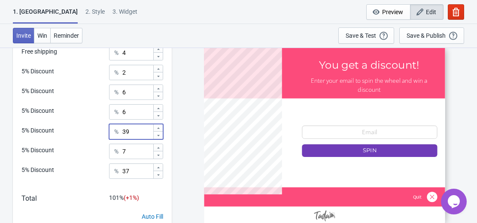
click at [159, 134] on icon at bounding box center [158, 135] width 5 height 5
type input "37"
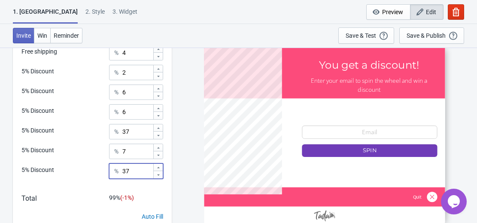
click at [158, 166] on icon at bounding box center [158, 167] width 5 height 5
type input "39"
click at [159, 154] on icon at bounding box center [158, 155] width 5 height 5
type input "5"
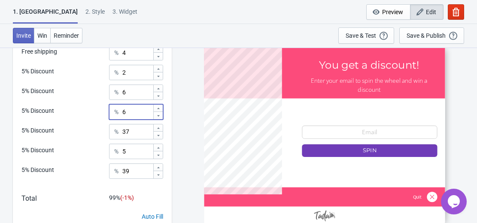
click at [158, 109] on icon at bounding box center [158, 108] width 3 height 1
type input "8"
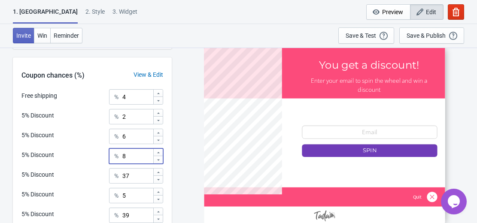
scroll to position [319, 0]
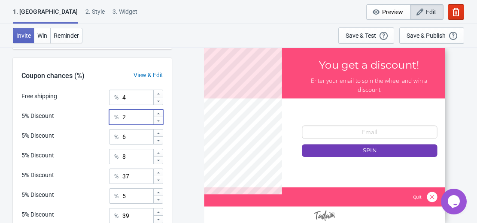
click at [158, 121] on icon at bounding box center [158, 120] width 3 height 1
type input "1"
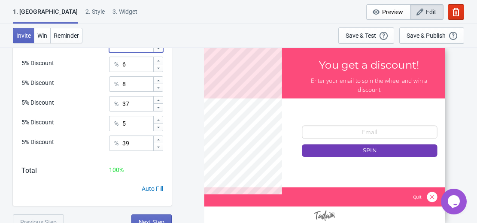
scroll to position [398, 0]
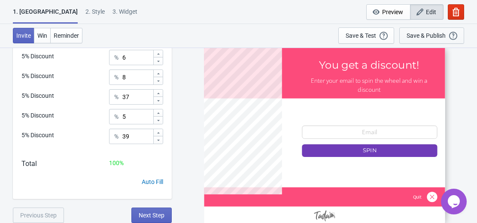
click at [431, 35] on div "Save & Publish" at bounding box center [426, 35] width 39 height 7
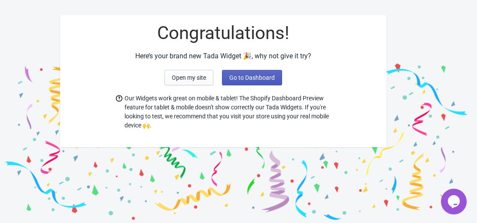
click at [254, 79] on span "Go to Dashboard" at bounding box center [252, 77] width 46 height 7
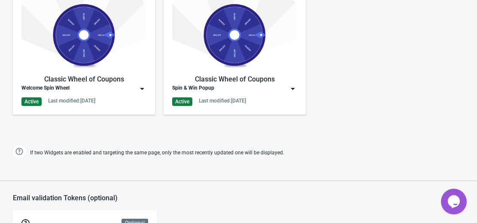
scroll to position [448, 0]
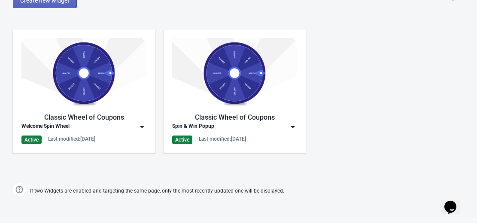
scroll to position [410, 0]
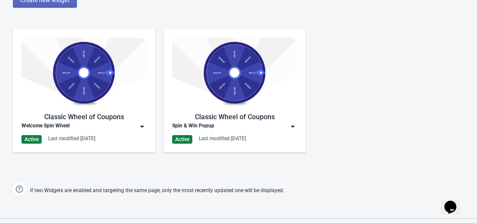
click at [142, 125] on img at bounding box center [142, 126] width 9 height 9
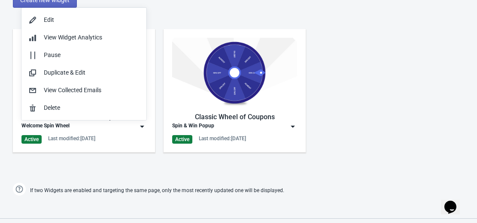
click at [223, 89] on img at bounding box center [234, 73] width 125 height 70
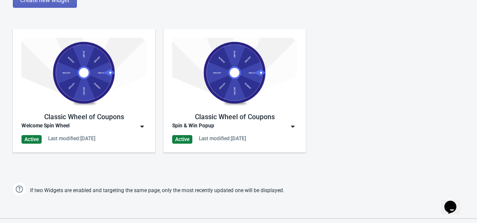
click at [223, 89] on img at bounding box center [234, 73] width 125 height 70
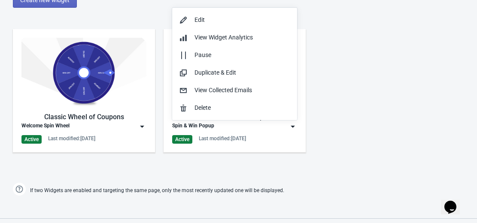
click at [140, 125] on img at bounding box center [142, 126] width 9 height 9
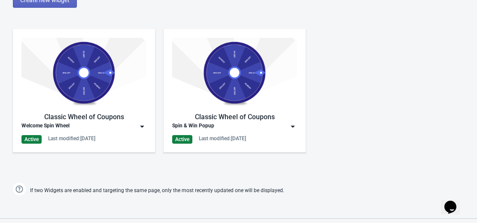
click at [142, 126] on img at bounding box center [142, 126] width 9 height 9
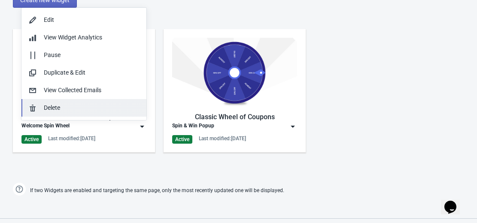
click at [57, 107] on div "Delete" at bounding box center [92, 107] width 96 height 9
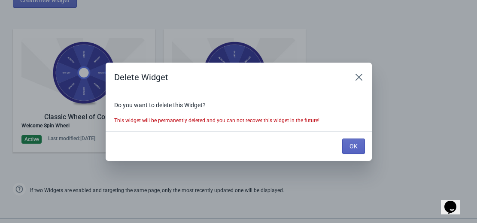
scroll to position [0, 0]
click at [349, 144] on span "OK" at bounding box center [353, 146] width 8 height 7
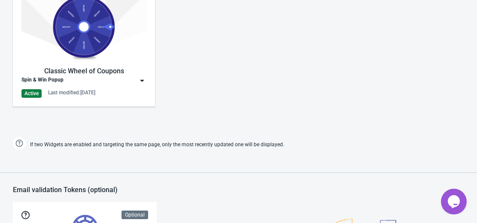
scroll to position [455, 0]
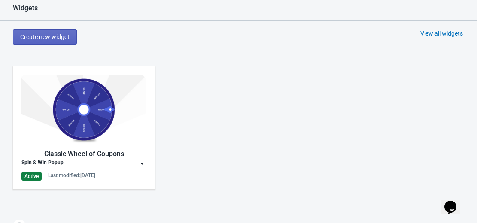
scroll to position [373, 0]
click at [59, 131] on img at bounding box center [83, 109] width 125 height 70
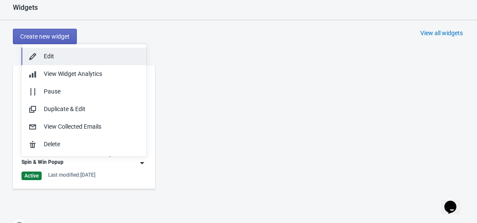
click at [64, 55] on div "Edit" at bounding box center [92, 56] width 96 height 9
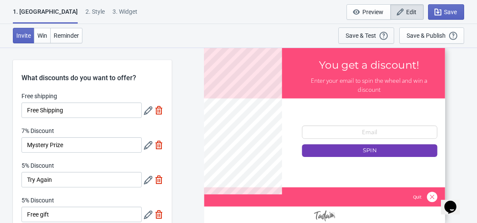
click at [371, 36] on div "Save & Test" at bounding box center [361, 35] width 30 height 7
click at [453, 9] on span "Save" at bounding box center [450, 12] width 13 height 7
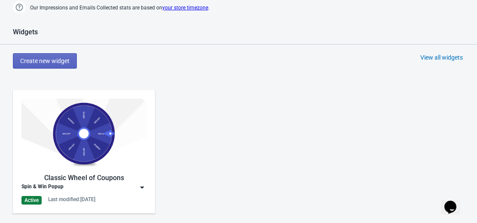
scroll to position [353, 0]
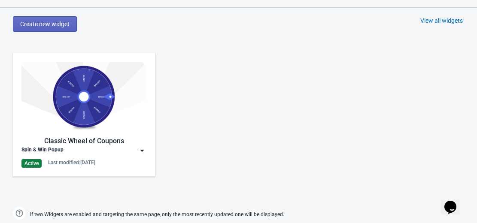
scroll to position [386, 0]
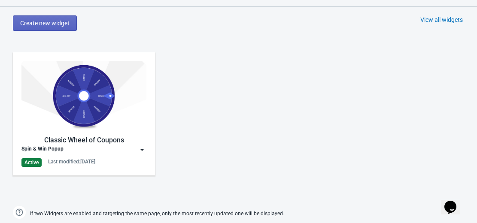
click at [64, 131] on div "Classic Wheel of Coupons Spin & Win Popup Active Last modified: [DATE]" at bounding box center [83, 114] width 125 height 106
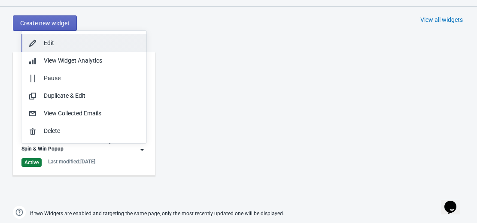
click at [61, 38] on button "Edit" at bounding box center [83, 43] width 125 height 18
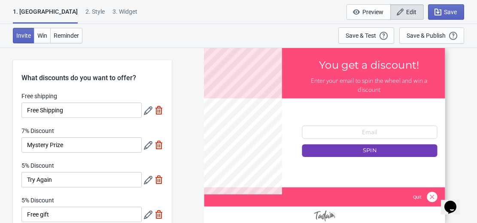
click at [85, 10] on div "2 . Style" at bounding box center [94, 14] width 19 height 15
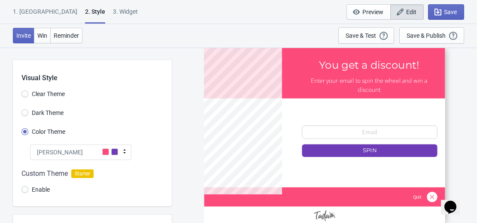
click at [113, 8] on div "3. Widget" at bounding box center [125, 14] width 25 height 15
select select "once"
select select "1"
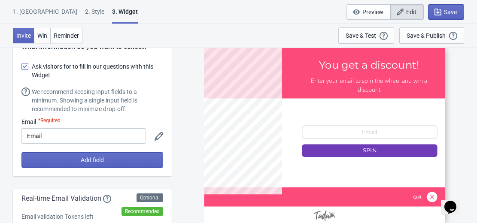
scroll to position [24, 0]
click at [25, 36] on span "Invite" at bounding box center [23, 35] width 15 height 7
click at [27, 12] on div "1. [GEOGRAPHIC_DATA]" at bounding box center [45, 14] width 64 height 15
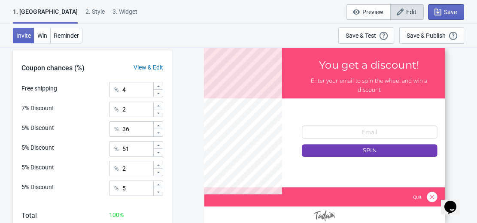
scroll to position [293, 0]
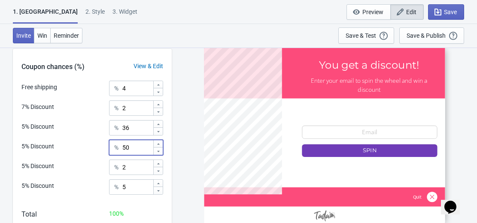
click at [158, 152] on icon at bounding box center [158, 151] width 5 height 5
type input "49"
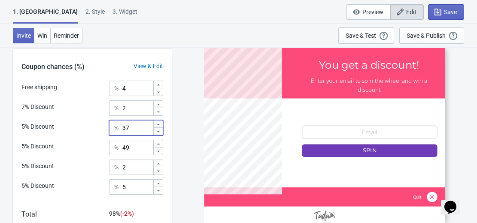
click at [160, 122] on icon at bounding box center [158, 124] width 5 height 5
type input "38"
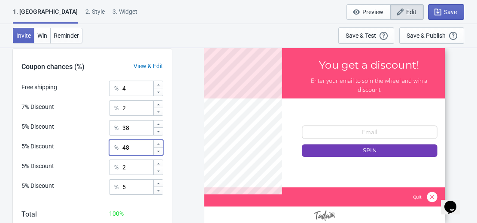
click at [157, 151] on icon at bounding box center [158, 151] width 5 height 5
type input "45"
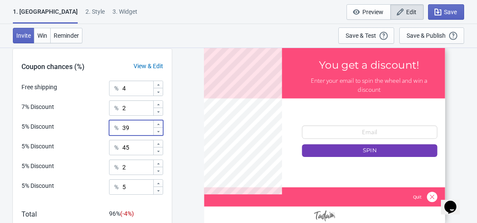
click at [158, 125] on icon at bounding box center [158, 124] width 5 height 5
type input "42"
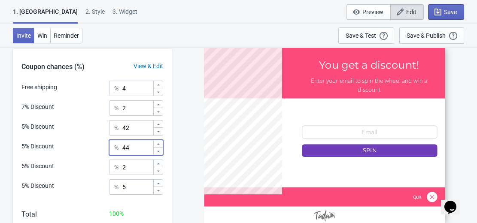
click at [159, 152] on icon at bounding box center [158, 151] width 5 height 5
type input "43"
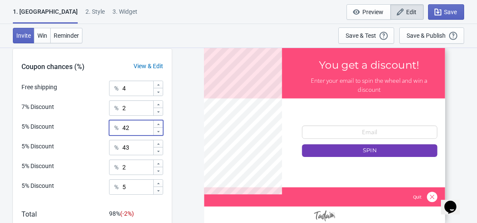
click at [159, 124] on icon at bounding box center [158, 124] width 5 height 5
type input "44"
click at [413, 28] on button "Save & Publish This option will save your Widget so that it will be visible to …" at bounding box center [431, 35] width 65 height 16
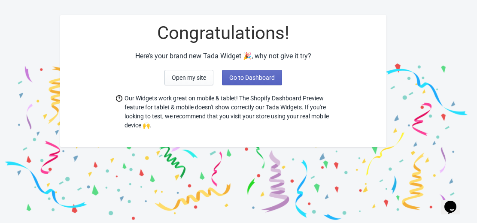
scroll to position [27, 0]
click at [259, 76] on span "Go to Dashboard" at bounding box center [252, 77] width 46 height 7
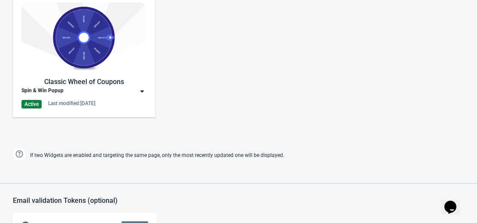
scroll to position [445, 0]
click at [28, 102] on div "Active" at bounding box center [31, 104] width 20 height 9
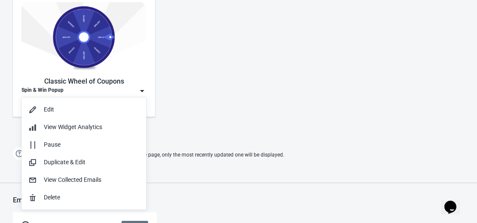
click at [13, 42] on div "Classic Wheel of Coupons Spin & Win Popup Active Last modified: 9.10.2025" at bounding box center [84, 55] width 142 height 123
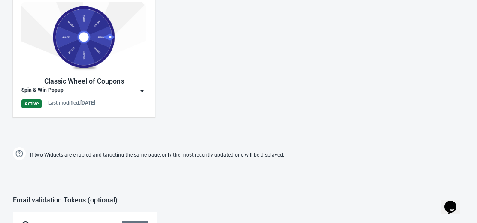
scroll to position [445, 0]
click at [113, 73] on div "Classic Wheel of Coupons Spin & Win Popup Active Last modified: 9.10.2025" at bounding box center [83, 56] width 125 height 106
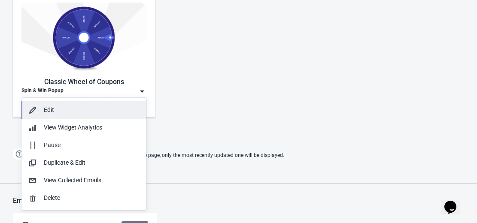
click at [77, 109] on div "Edit" at bounding box center [92, 110] width 96 height 9
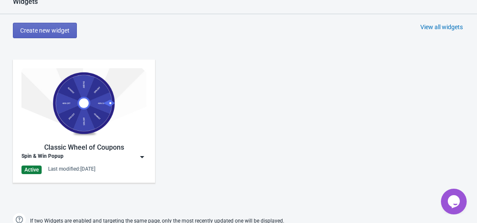
scroll to position [378, 0]
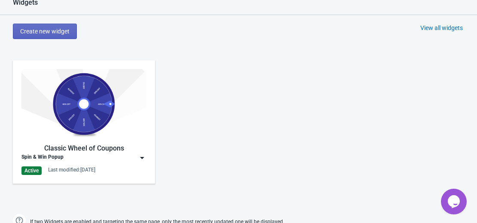
click at [88, 131] on img at bounding box center [83, 104] width 125 height 70
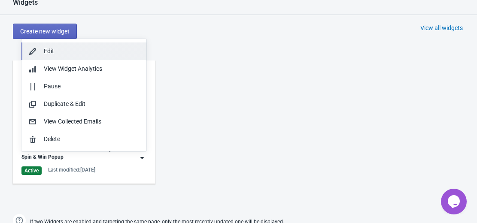
click at [55, 52] on div "Edit" at bounding box center [92, 51] width 96 height 9
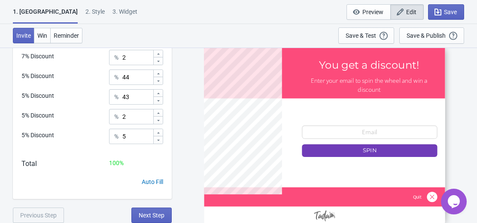
scroll to position [283, 0]
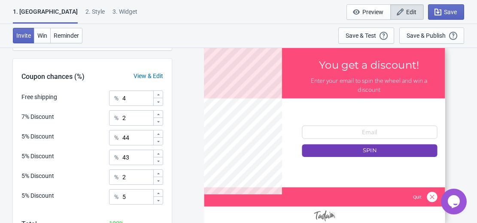
click at [143, 76] on div "View & Edit" at bounding box center [148, 76] width 47 height 9
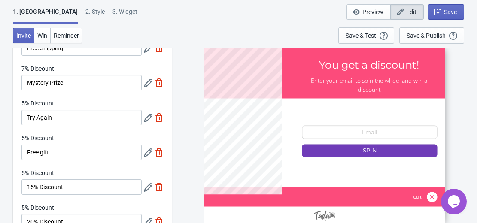
scroll to position [0, 0]
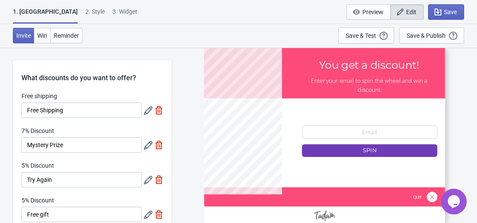
click at [147, 178] on icon at bounding box center [148, 180] width 9 height 9
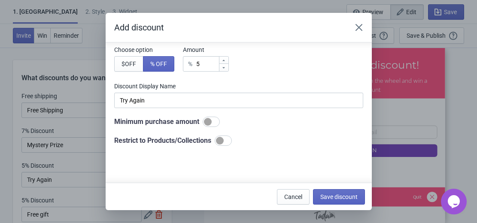
scroll to position [58, 0]
click at [226, 140] on div at bounding box center [223, 140] width 17 height 10
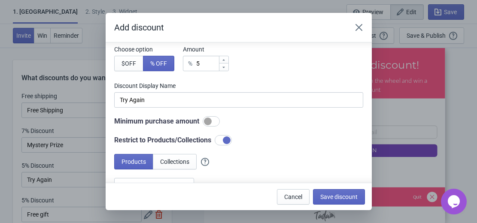
click at [222, 142] on div at bounding box center [223, 140] width 17 height 10
checkbox input "false"
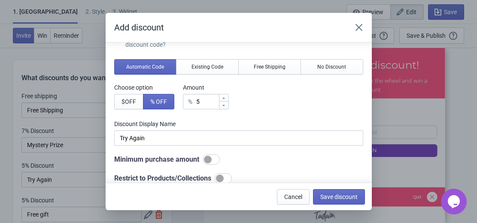
scroll to position [0, 0]
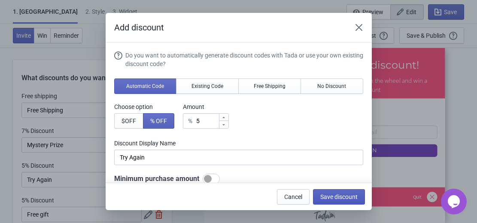
click at [337, 194] on span "Save discount" at bounding box center [338, 197] width 37 height 7
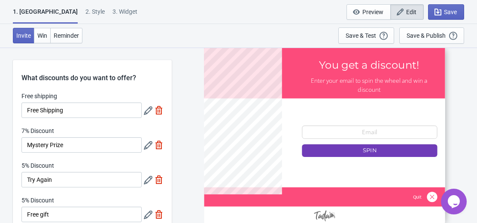
click at [382, 127] on div at bounding box center [324, 135] width 241 height 180
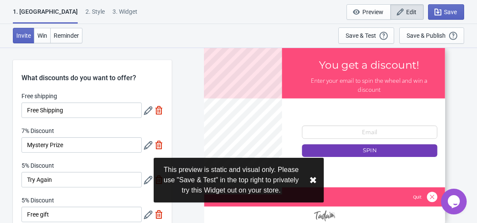
click at [379, 128] on div at bounding box center [324, 135] width 241 height 180
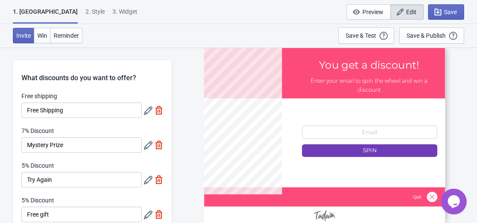
click at [379, 128] on div at bounding box center [324, 135] width 241 height 180
click at [373, 39] on div "Save & Test Open a Widget Preview of your site so that you can try it out. It w…" at bounding box center [366, 35] width 41 height 9
click at [367, 30] on button "Save & Test Open a Widget Preview of your site so that you can try it out. It w…" at bounding box center [366, 35] width 56 height 16
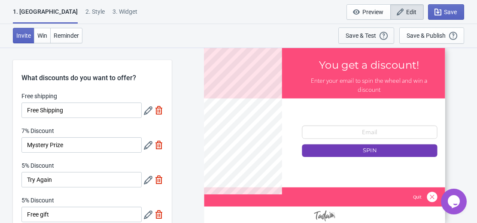
click at [367, 30] on button "Save & Test Open a Widget Preview of your site so that you can try it out. It w…" at bounding box center [366, 35] width 56 height 16
click at [146, 110] on icon at bounding box center [148, 110] width 9 height 9
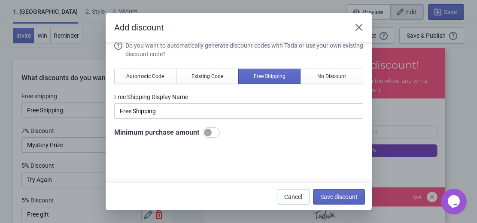
scroll to position [9, 0]
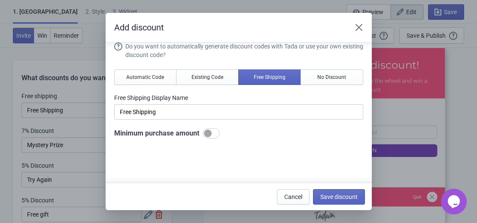
click at [14, 73] on div "Add discount Do you want to automatically generate discount codes with Tada or …" at bounding box center [238, 111] width 477 height 197
click at [358, 21] on button "Close" at bounding box center [358, 27] width 15 height 15
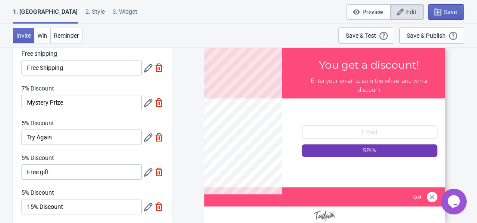
scroll to position [43, 0]
click at [148, 99] on icon at bounding box center [148, 102] width 9 height 9
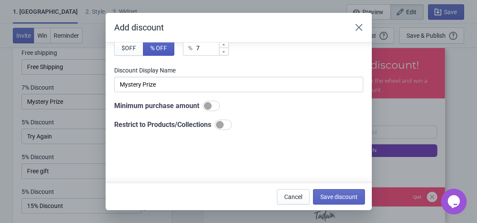
scroll to position [75, 0]
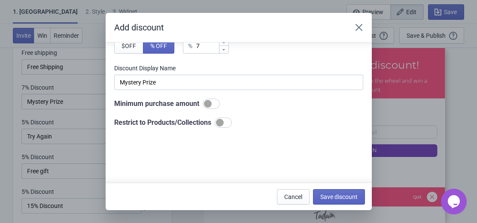
click at [214, 104] on div at bounding box center [211, 104] width 17 height 10
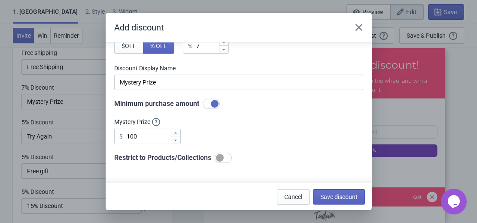
click at [214, 104] on div at bounding box center [215, 104] width 8 height 8
checkbox input "false"
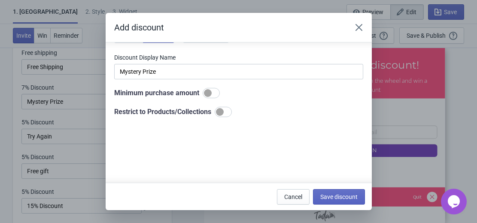
scroll to position [92, 0]
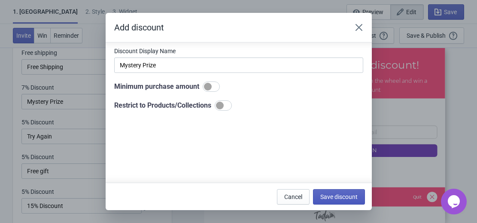
click at [352, 194] on span "Save discount" at bounding box center [338, 197] width 37 height 7
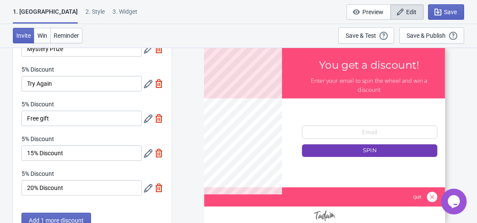
scroll to position [174, 0]
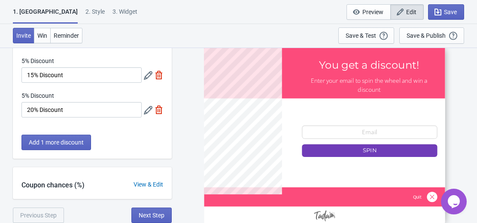
click at [149, 182] on div "View & Edit" at bounding box center [148, 184] width 47 height 9
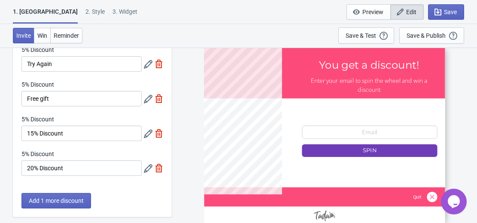
scroll to position [115, 0]
click at [53, 118] on label "5% Discount" at bounding box center [37, 119] width 33 height 9
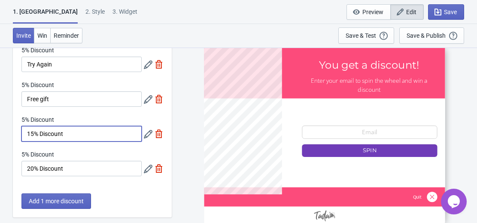
click at [53, 126] on input "15% Discount" at bounding box center [81, 133] width 120 height 15
drag, startPoint x: 43, startPoint y: 114, endPoint x: 73, endPoint y: 112, distance: 30.5
click at [73, 112] on div "Free shipping Free Shipping 7% Discount Mystery Prize 5% Discount Try Again 5% …" at bounding box center [92, 80] width 159 height 209
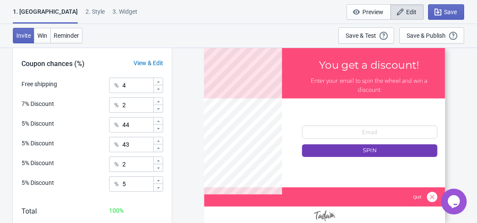
scroll to position [343, 0]
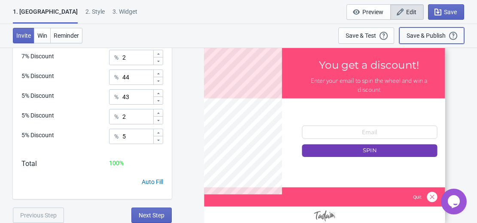
click at [422, 33] on div "Save & Publish" at bounding box center [426, 35] width 39 height 7
click at [424, 36] on div "Save & Publish" at bounding box center [426, 35] width 39 height 7
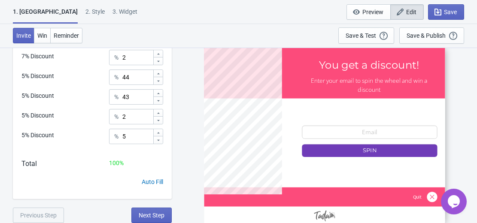
click at [261, 30] on div "Invite Win Reminder Save & Test Open a Widget Preview of your site so that you …" at bounding box center [238, 36] width 477 height 24
click at [415, 37] on div "Save & Publish" at bounding box center [426, 35] width 39 height 7
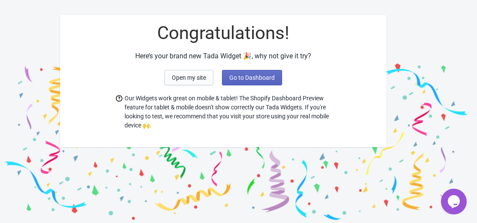
scroll to position [27, 0]
click at [270, 73] on button "Go to Dashboard" at bounding box center [252, 77] width 60 height 15
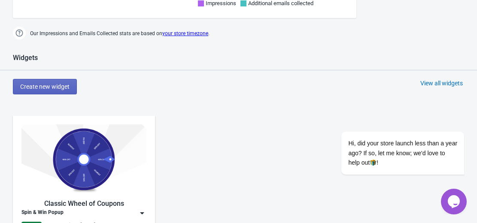
click at [266, 64] on div "Widgets" at bounding box center [238, 62] width 477 height 17
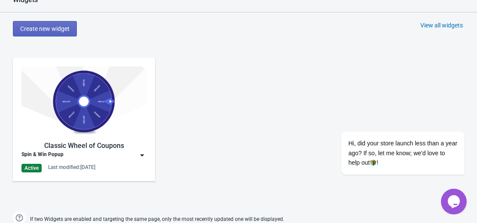
scroll to position [393, 0]
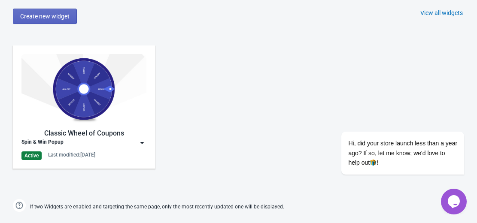
click at [140, 141] on img at bounding box center [142, 143] width 9 height 9
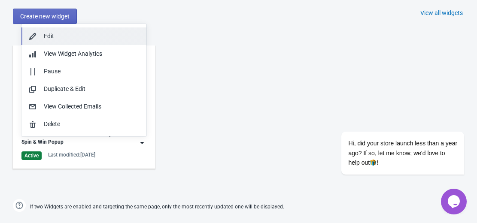
click at [71, 40] on div "Edit" at bounding box center [92, 36] width 96 height 9
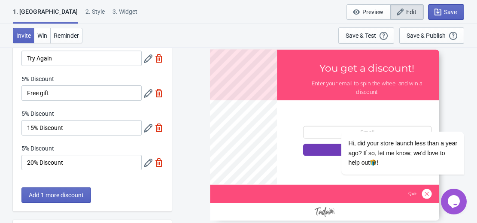
scroll to position [94, 0]
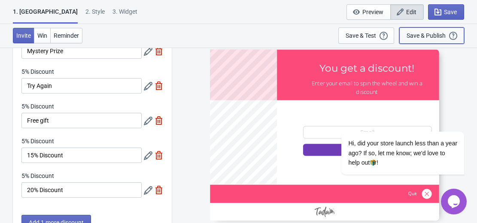
click at [416, 33] on div "Save & Publish" at bounding box center [426, 35] width 39 height 7
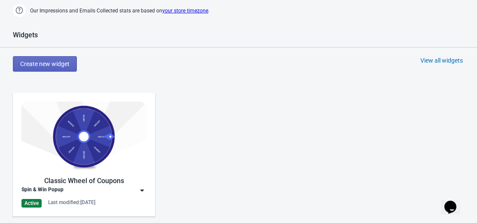
scroll to position [429, 0]
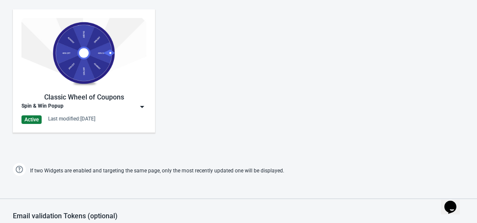
click at [94, 75] on img at bounding box center [83, 53] width 125 height 70
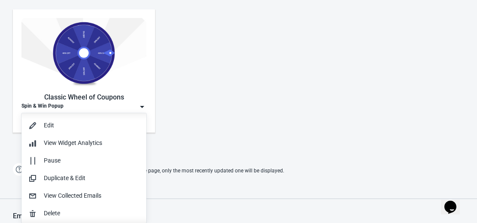
scroll to position [0, 0]
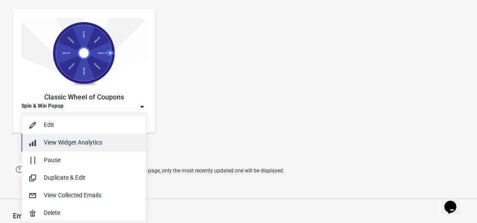
click at [87, 142] on span "View Widget Analytics" at bounding box center [73, 142] width 58 height 7
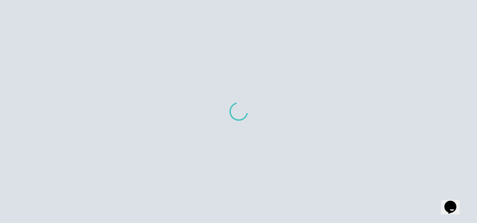
scroll to position [139, 0]
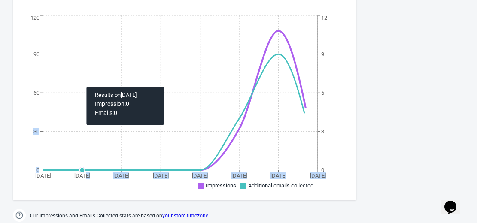
drag, startPoint x: 87, startPoint y: 142, endPoint x: 75, endPoint y: 118, distance: 26.7
click at [75, 118] on icon "Oct 2 Oct 3 Oct 4 Oct 5 Oct 6 Oct 7 Oct 8 Oct 9 0 30 60 90 120 0 3 6 9 12" at bounding box center [184, 103] width 343 height 180
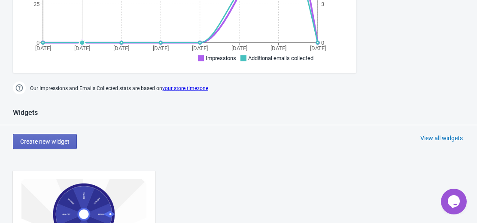
scroll to position [271, 0]
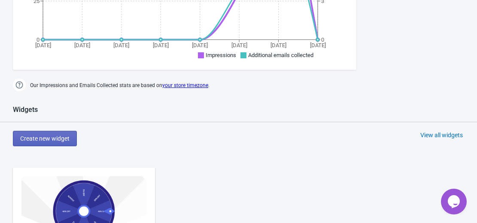
click at [87, 187] on img at bounding box center [83, 211] width 125 height 70
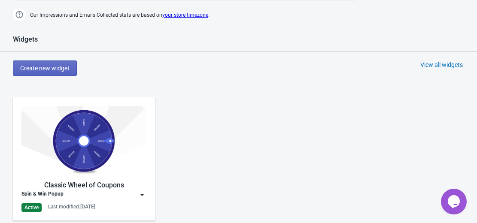
scroll to position [341, 0]
click at [70, 151] on img at bounding box center [83, 141] width 125 height 70
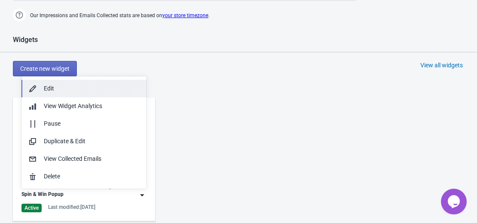
click at [66, 88] on div "Edit" at bounding box center [92, 88] width 96 height 9
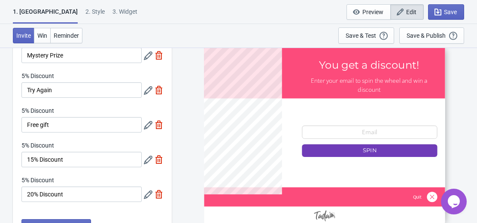
scroll to position [89, 0]
click at [158, 125] on img at bounding box center [159, 125] width 9 height 9
type input "20"
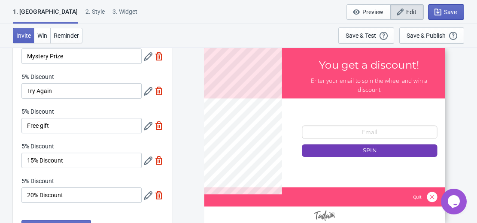
type input "20"
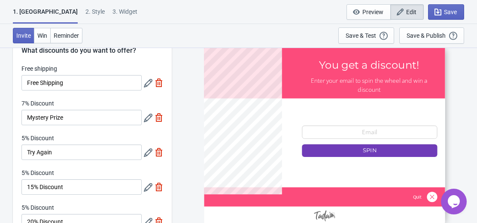
scroll to position [27, 0]
click at [158, 84] on img at bounding box center [159, 83] width 9 height 9
type input "25"
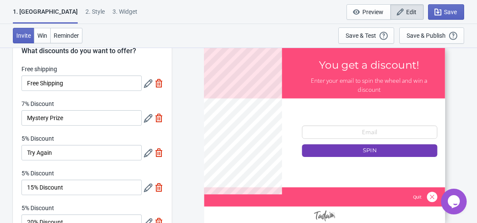
type input "25"
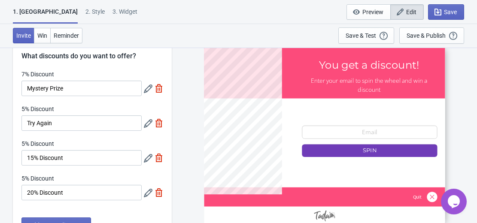
scroll to position [21, 0]
click at [432, 30] on button "Save & Publish This option will save your Widget so that it will be visible to …" at bounding box center [431, 35] width 65 height 16
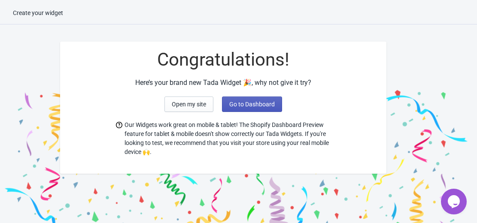
click at [249, 101] on span "Go to Dashboard" at bounding box center [252, 104] width 46 height 7
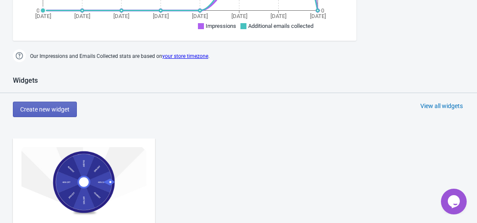
scroll to position [298, 0]
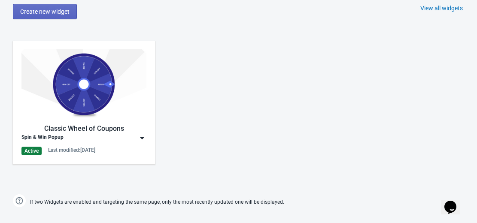
scroll to position [399, 0]
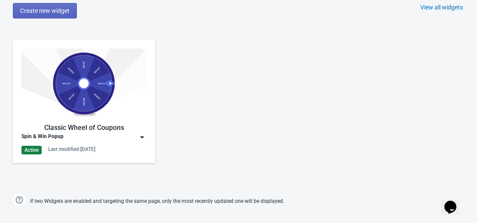
click at [122, 97] on img at bounding box center [83, 84] width 125 height 70
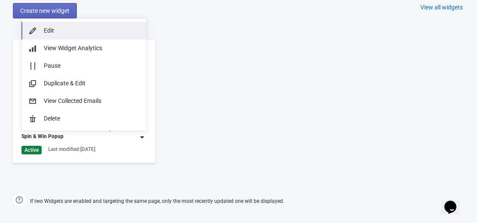
click at [99, 24] on button "Edit" at bounding box center [83, 31] width 125 height 18
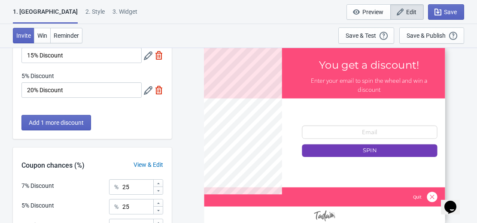
scroll to position [124, 0]
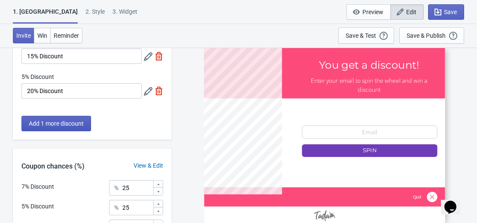
click at [73, 121] on span "Add 1 more discount" at bounding box center [56, 123] width 55 height 7
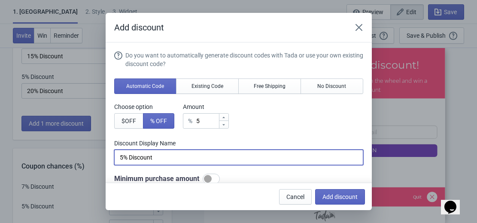
click at [153, 161] on input "5% Discount" at bounding box center [238, 157] width 249 height 15
type input "5"
type input "Free Shipping"
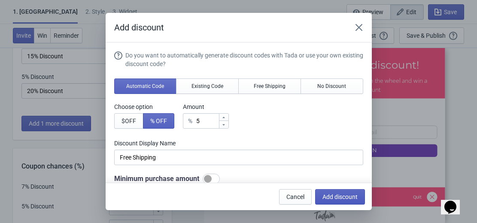
click at [332, 198] on span "Add discount" at bounding box center [339, 197] width 35 height 7
type input "20"
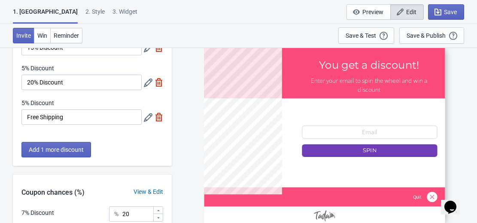
scroll to position [133, 0]
click at [83, 152] on span "Add 1 more discount" at bounding box center [56, 149] width 55 height 7
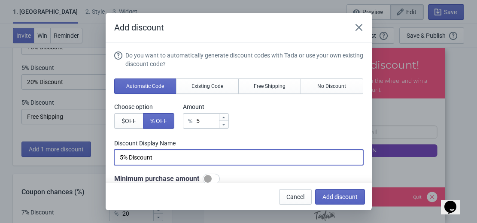
click at [167, 161] on input "5% Discount" at bounding box center [238, 157] width 249 height 15
type input "5"
type input "Free Gift"
click at [329, 198] on span "Add discount" at bounding box center [339, 197] width 35 height 7
type input "16"
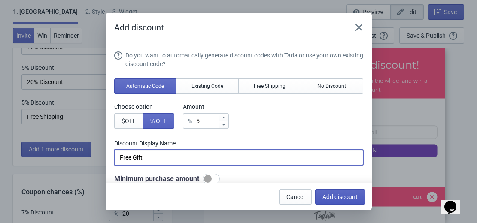
type input "16"
type input "17"
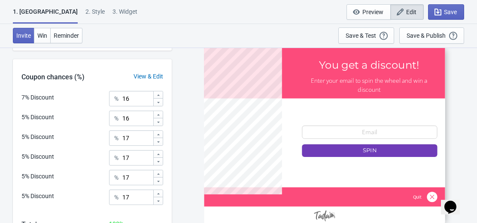
scroll to position [282, 0]
click at [439, 35] on div "Save & Publish" at bounding box center [426, 35] width 39 height 7
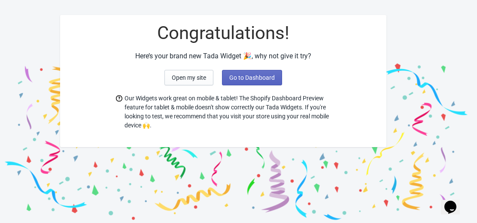
scroll to position [27, 0]
click at [256, 76] on span "Go to Dashboard" at bounding box center [252, 77] width 46 height 7
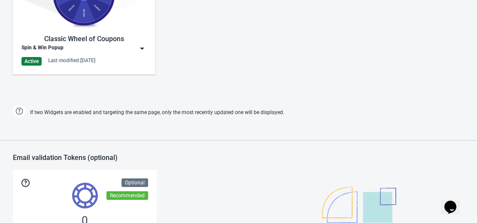
scroll to position [487, 0]
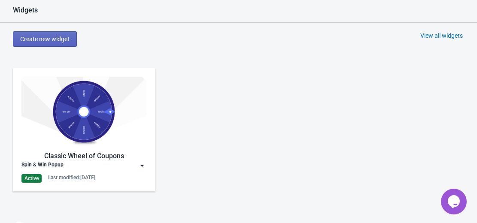
scroll to position [370, 0]
click at [69, 129] on img at bounding box center [83, 112] width 125 height 70
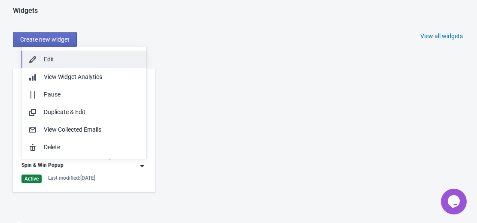
click at [70, 58] on div "Edit" at bounding box center [92, 59] width 96 height 9
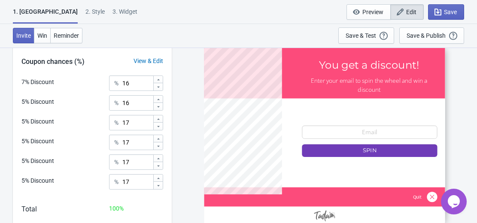
scroll to position [293, 0]
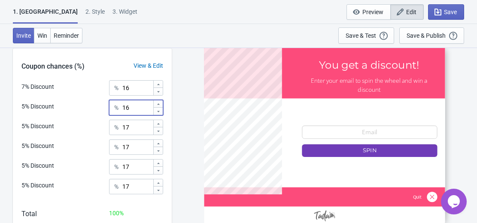
click at [158, 104] on icon at bounding box center [158, 103] width 3 height 1
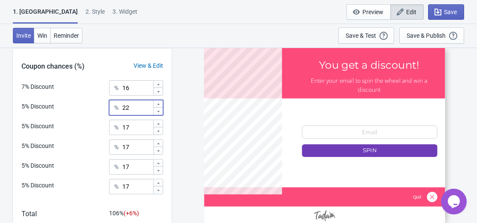
click at [158, 104] on icon at bounding box center [158, 103] width 3 height 1
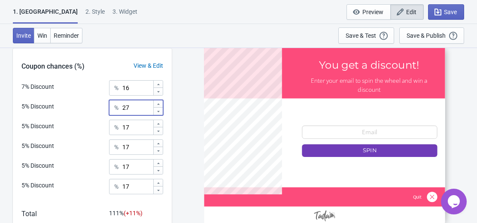
click at [158, 104] on icon at bounding box center [158, 103] width 3 height 1
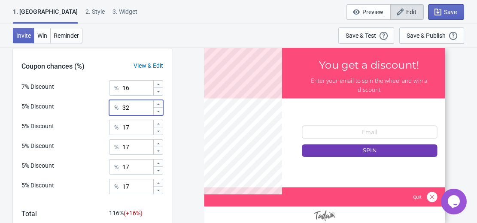
click at [158, 104] on icon at bounding box center [158, 103] width 3 height 1
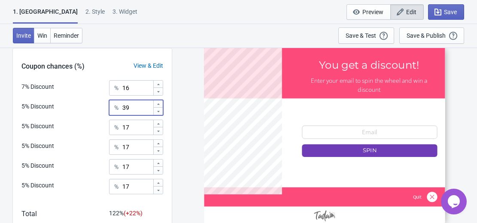
click at [158, 104] on icon at bounding box center [158, 103] width 3 height 1
click at [158, 111] on icon at bounding box center [158, 111] width 5 height 5
type input "40"
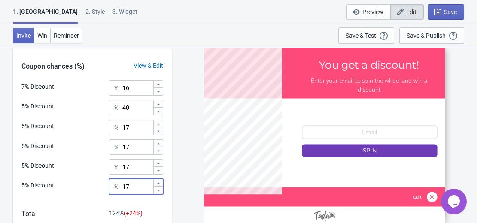
click at [158, 188] on icon at bounding box center [158, 190] width 5 height 5
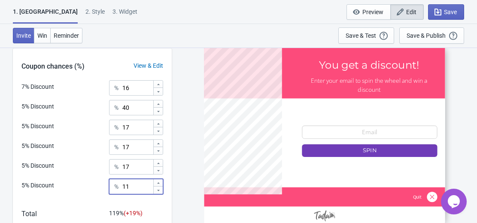
click at [158, 188] on icon at bounding box center [158, 190] width 5 height 5
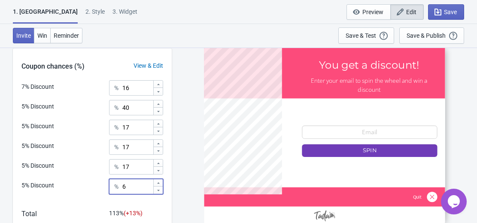
click at [158, 188] on icon at bounding box center [158, 190] width 5 height 5
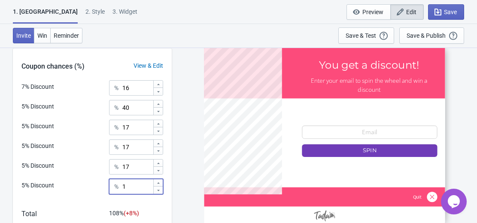
click at [158, 188] on icon at bounding box center [158, 190] width 5 height 5
click at [158, 181] on icon at bounding box center [158, 183] width 5 height 5
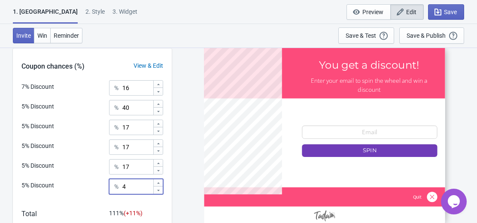
click at [158, 181] on icon at bounding box center [158, 183] width 5 height 5
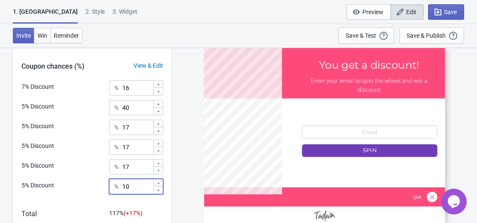
click at [158, 181] on icon at bounding box center [158, 183] width 5 height 5
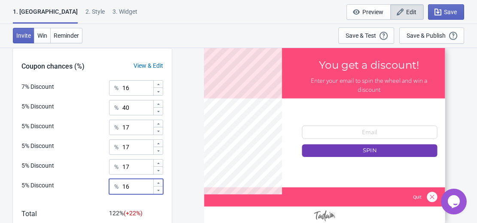
click at [158, 181] on icon at bounding box center [158, 183] width 5 height 5
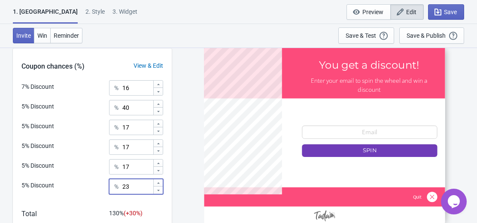
click at [158, 181] on icon at bounding box center [158, 183] width 5 height 5
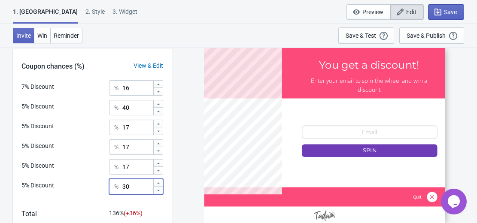
click at [158, 181] on icon at bounding box center [158, 183] width 5 height 5
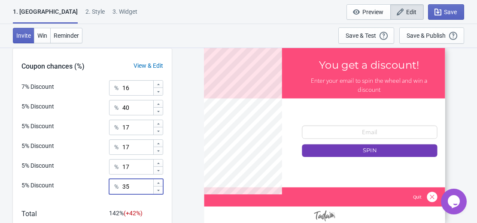
click at [158, 181] on icon at bounding box center [158, 183] width 5 height 5
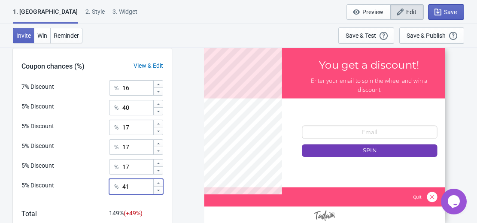
click at [158, 189] on icon at bounding box center [158, 190] width 5 height 5
type input "40"
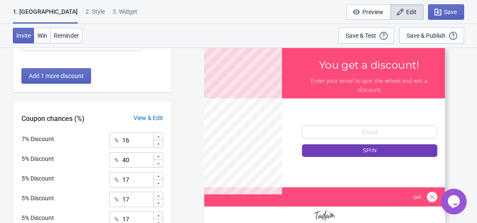
scroll to position [241, 0]
click at [158, 155] on icon at bounding box center [158, 156] width 5 height 5
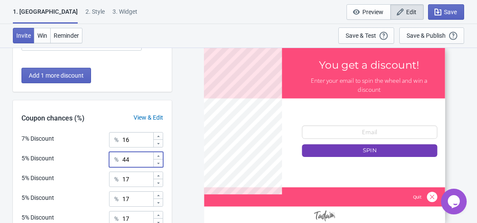
type input "45"
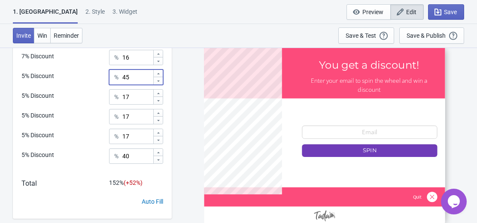
scroll to position [325, 0]
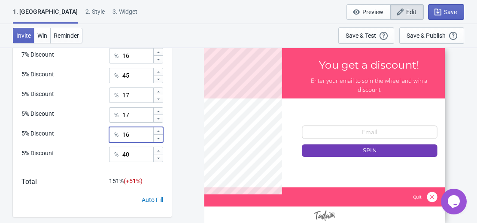
click at [158, 137] on icon at bounding box center [158, 138] width 5 height 5
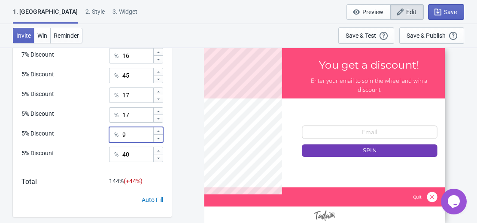
click at [158, 137] on icon at bounding box center [158, 138] width 5 height 5
type input "4"
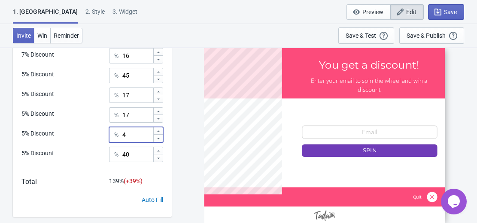
scroll to position [302, 0]
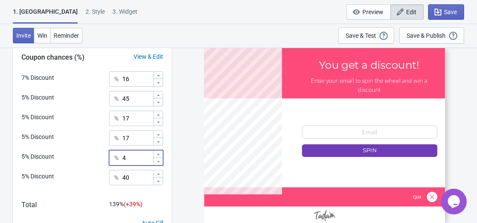
click at [157, 121] on icon at bounding box center [158, 122] width 5 height 5
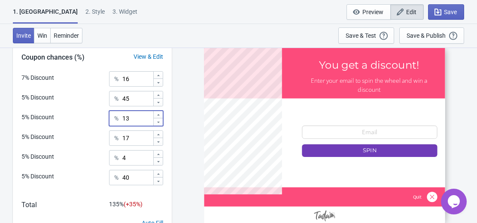
type input "11"
click at [158, 155] on icon at bounding box center [158, 154] width 5 height 5
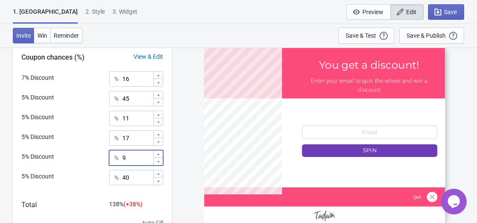
type input "10"
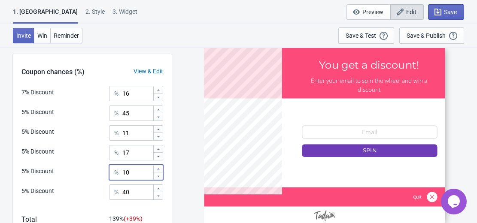
scroll to position [287, 0]
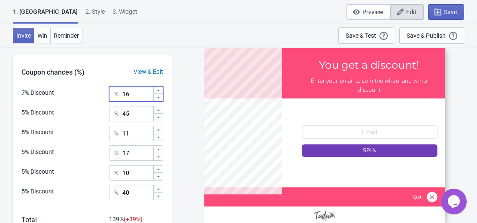
click at [157, 98] on icon at bounding box center [158, 97] width 5 height 5
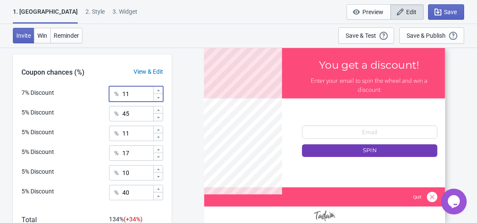
type input "10"
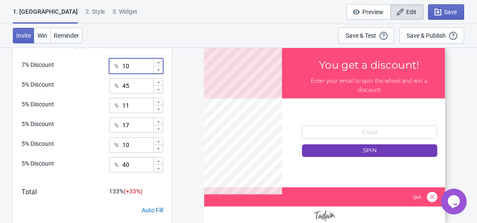
scroll to position [319, 0]
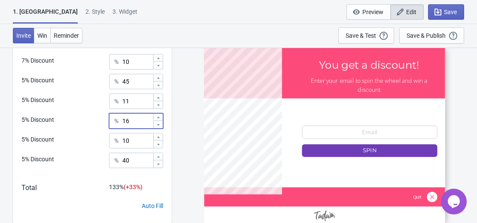
click at [159, 126] on icon at bounding box center [158, 124] width 5 height 5
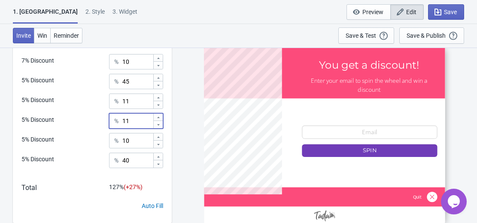
click at [159, 126] on icon at bounding box center [158, 124] width 5 height 5
type input "8"
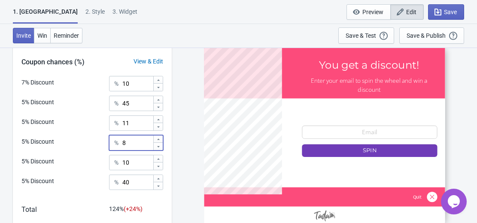
scroll to position [297, 0]
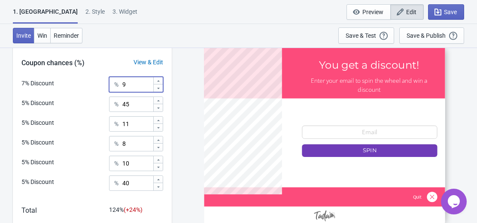
click at [157, 88] on icon at bounding box center [158, 88] width 5 height 5
type input "5"
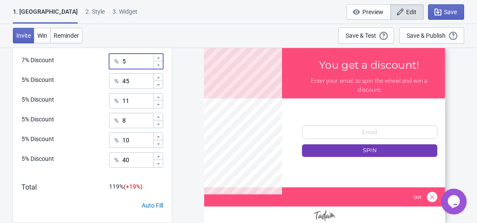
scroll to position [319, 0]
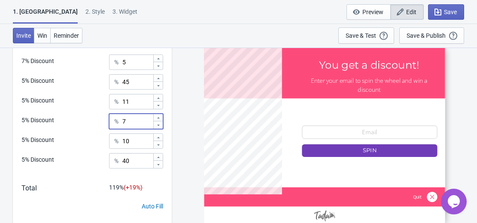
click at [158, 123] on icon at bounding box center [158, 125] width 5 height 5
type input "6"
click at [158, 104] on icon at bounding box center [158, 105] width 5 height 5
type input "9"
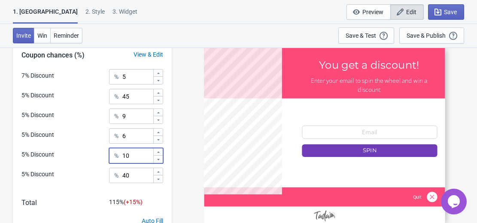
click at [158, 158] on icon at bounding box center [158, 159] width 5 height 5
type input "8"
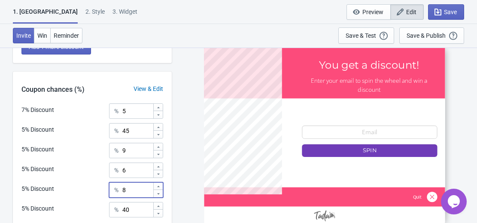
scroll to position [268, 0]
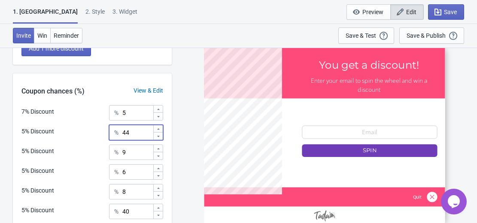
click at [159, 136] on icon at bounding box center [158, 136] width 5 height 5
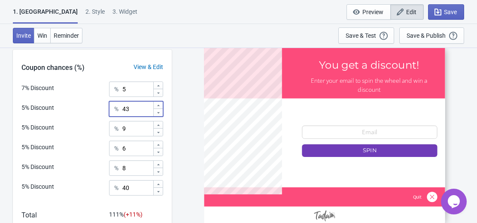
scroll to position [292, 0]
click at [159, 113] on icon at bounding box center [158, 112] width 3 height 1
type input "41"
click at [156, 132] on icon at bounding box center [158, 133] width 5 height 5
type input "7"
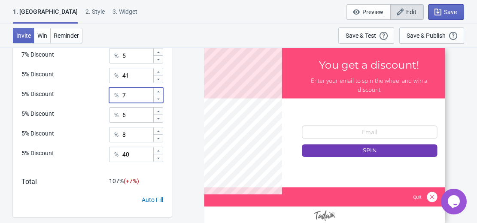
scroll to position [321, 0]
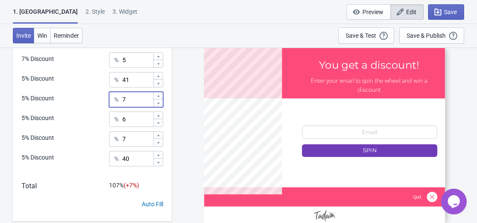
click at [158, 142] on icon at bounding box center [158, 142] width 5 height 5
type input "6"
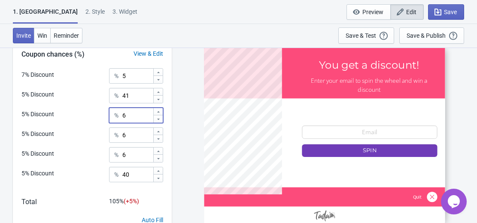
click at [158, 118] on icon at bounding box center [158, 119] width 5 height 5
type input "5"
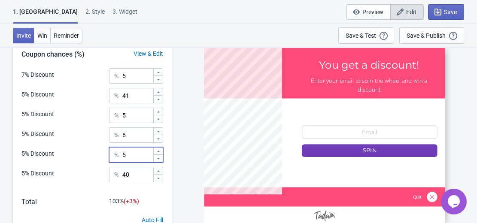
click at [157, 158] on icon at bounding box center [158, 158] width 5 height 5
type input "4"
click at [158, 139] on icon at bounding box center [158, 138] width 3 height 1
type input "4"
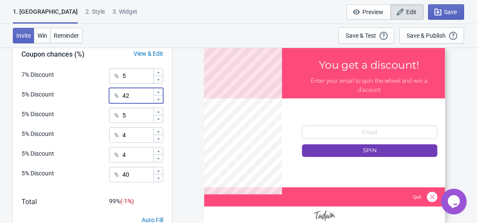
click at [159, 93] on icon at bounding box center [158, 92] width 5 height 5
type input "43"
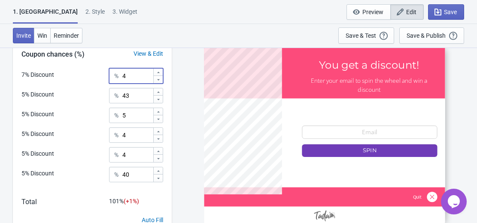
click at [159, 81] on icon at bounding box center [158, 79] width 5 height 5
type input "3"
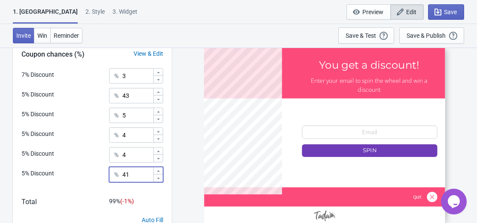
click at [158, 170] on icon at bounding box center [158, 171] width 5 height 5
click at [158, 179] on icon at bounding box center [158, 178] width 3 height 1
type input "40"
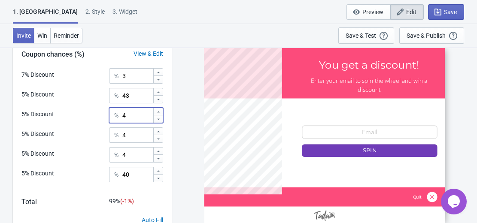
click at [158, 120] on icon at bounding box center [158, 119] width 5 height 5
click at [159, 113] on icon at bounding box center [158, 111] width 5 height 5
type input "7"
click at [158, 99] on icon at bounding box center [158, 99] width 5 height 5
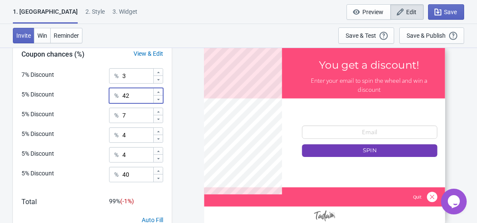
click at [158, 88] on div at bounding box center [157, 91] width 9 height 7
type input "43"
click at [158, 117] on icon at bounding box center [158, 119] width 5 height 5
type input "5"
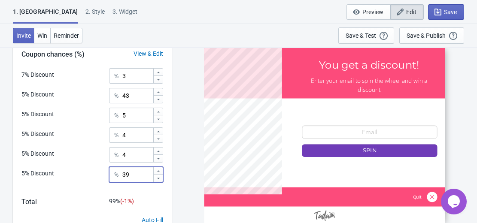
click at [157, 177] on icon at bounding box center [158, 178] width 5 height 5
type input "38"
click at [157, 151] on icon at bounding box center [158, 151] width 5 height 5
type input "6"
click at [157, 130] on icon at bounding box center [158, 131] width 5 height 5
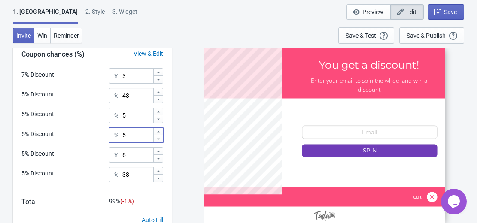
type input "6"
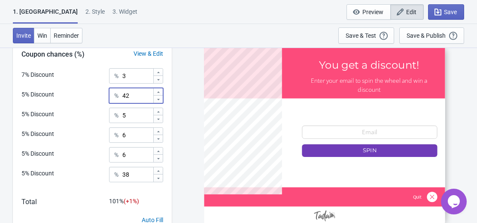
click at [158, 100] on icon at bounding box center [158, 99] width 5 height 5
type input "39"
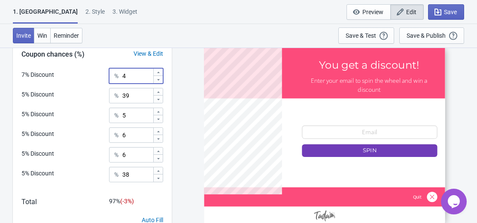
click at [158, 73] on icon at bounding box center [158, 72] width 3 height 1
click at [158, 80] on icon at bounding box center [158, 79] width 5 height 5
type input "5"
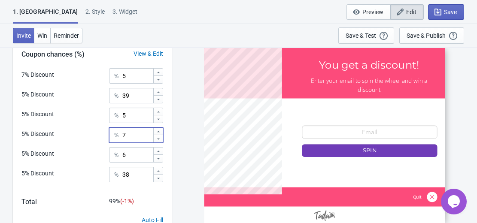
click at [159, 128] on div at bounding box center [157, 131] width 9 height 7
click at [159, 139] on icon at bounding box center [158, 138] width 3 height 1
type input "6"
click at [158, 177] on icon at bounding box center [158, 178] width 5 height 5
type input "36"
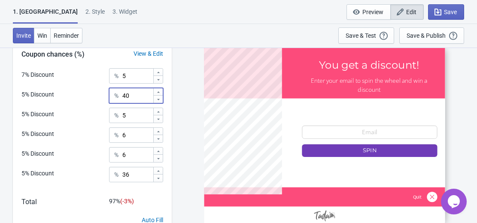
click at [159, 90] on icon at bounding box center [158, 92] width 5 height 5
type input "41"
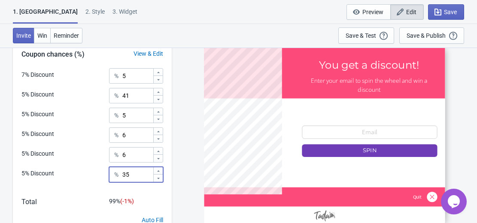
click at [158, 179] on icon at bounding box center [158, 178] width 5 height 5
type input "34"
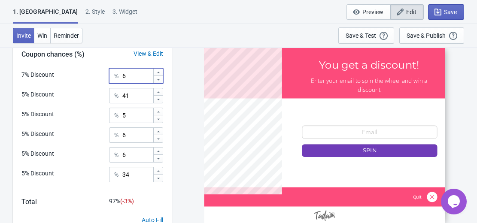
click at [157, 71] on icon at bounding box center [158, 72] width 5 height 5
type input "7"
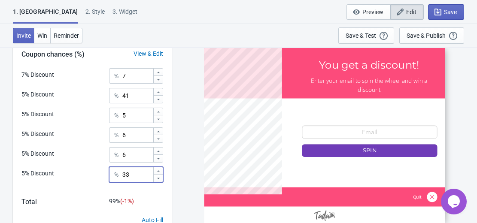
click at [160, 177] on icon at bounding box center [158, 178] width 5 height 5
type input "32"
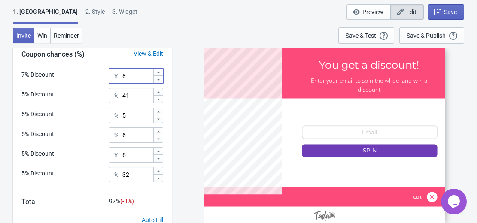
click at [160, 72] on icon at bounding box center [158, 72] width 5 height 5
type input "9"
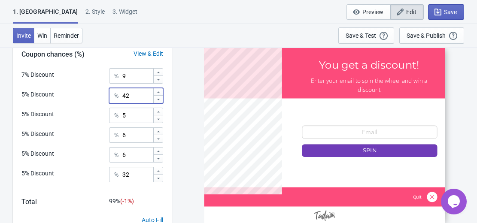
click at [158, 91] on icon at bounding box center [158, 92] width 5 height 5
click at [160, 99] on icon at bounding box center [158, 99] width 5 height 5
type input "39"
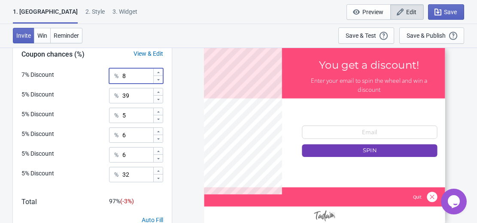
click at [158, 79] on icon at bounding box center [158, 79] width 5 height 5
type input "5"
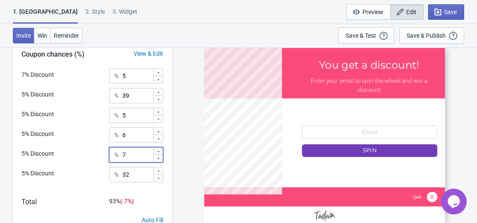
click at [158, 151] on icon at bounding box center [158, 151] width 3 height 1
type input "10"
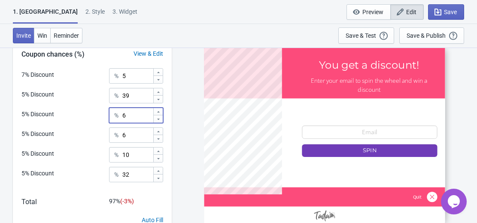
click at [157, 110] on icon at bounding box center [158, 111] width 5 height 5
type input "7"
click at [156, 138] on icon at bounding box center [158, 139] width 5 height 5
type input "2"
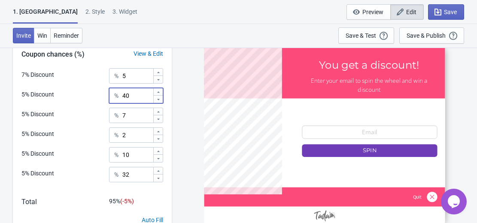
click at [159, 92] on icon at bounding box center [158, 91] width 3 height 1
click at [158, 102] on div at bounding box center [157, 99] width 9 height 8
click at [160, 99] on icon at bounding box center [158, 99] width 5 height 5
type input "39"
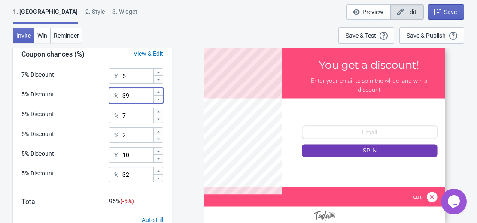
click at [158, 170] on icon at bounding box center [158, 171] width 5 height 5
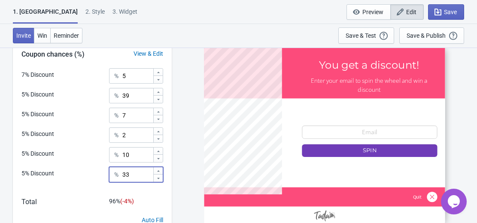
click at [158, 170] on icon at bounding box center [158, 171] width 5 height 5
click at [157, 180] on icon at bounding box center [158, 178] width 5 height 5
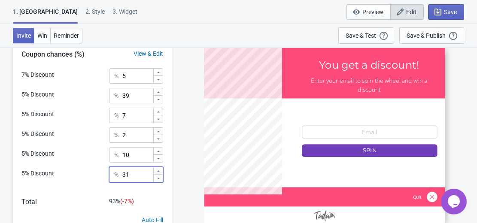
click at [158, 168] on div at bounding box center [157, 170] width 9 height 7
type input "38"
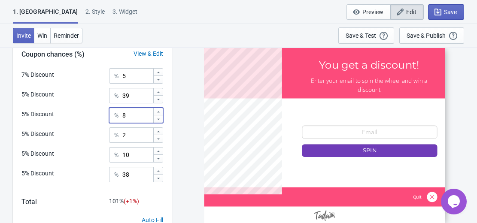
click at [159, 112] on icon at bounding box center [158, 111] width 5 height 5
click at [157, 115] on div at bounding box center [157, 119] width 9 height 8
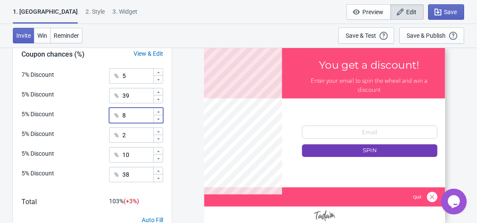
click at [157, 115] on div at bounding box center [157, 119] width 9 height 8
click at [159, 115] on div at bounding box center [157, 111] width 9 height 7
type input "9"
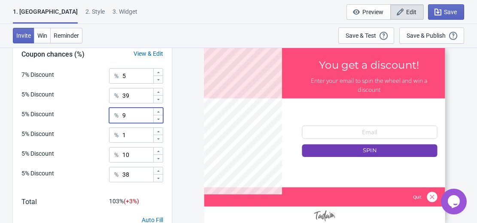
click at [158, 140] on icon at bounding box center [158, 139] width 5 height 5
click at [158, 131] on icon at bounding box center [158, 131] width 5 height 5
type input "5"
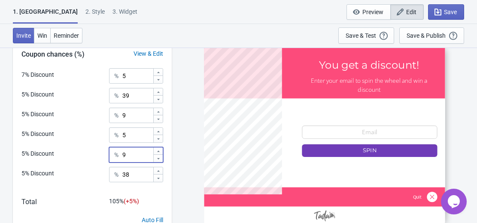
click at [158, 160] on icon at bounding box center [158, 158] width 5 height 5
type input "4"
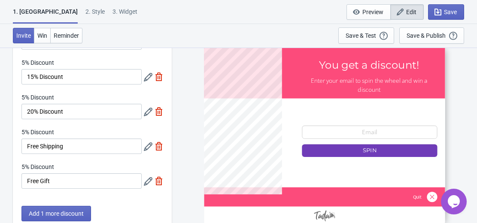
scroll to position [97, 0]
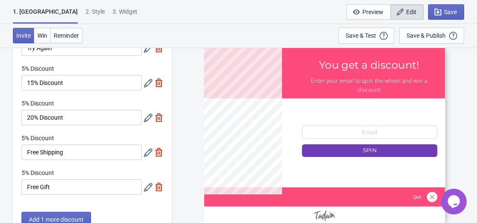
click at [330, 126] on div at bounding box center [324, 135] width 241 height 180
click at [421, 39] on div "Save & Publish" at bounding box center [426, 35] width 39 height 7
click at [371, 31] on div "Save & Test Open a Widget Preview of your site so that you can try it out. It w…" at bounding box center [366, 35] width 41 height 9
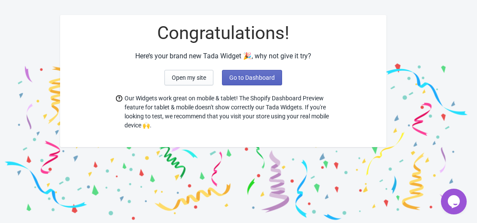
scroll to position [27, 0]
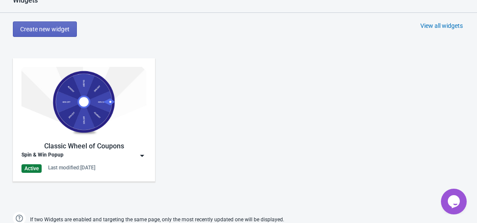
scroll to position [380, 0]
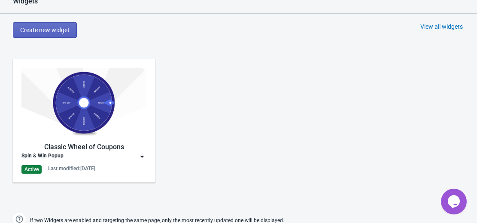
click at [69, 110] on img at bounding box center [83, 103] width 125 height 70
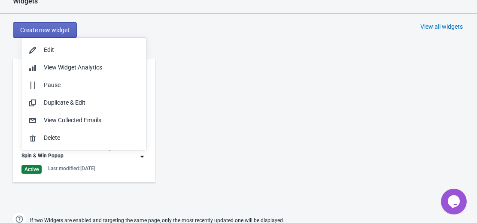
click at [9, 50] on div "Widgets Create new widget View all widgets Classic Wheel of Coupons Spin & Win …" at bounding box center [238, 112] width 477 height 231
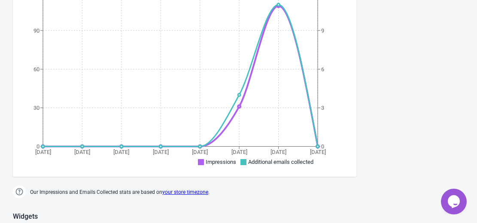
scroll to position [164, 0]
